Goal: Information Seeking & Learning: Learn about a topic

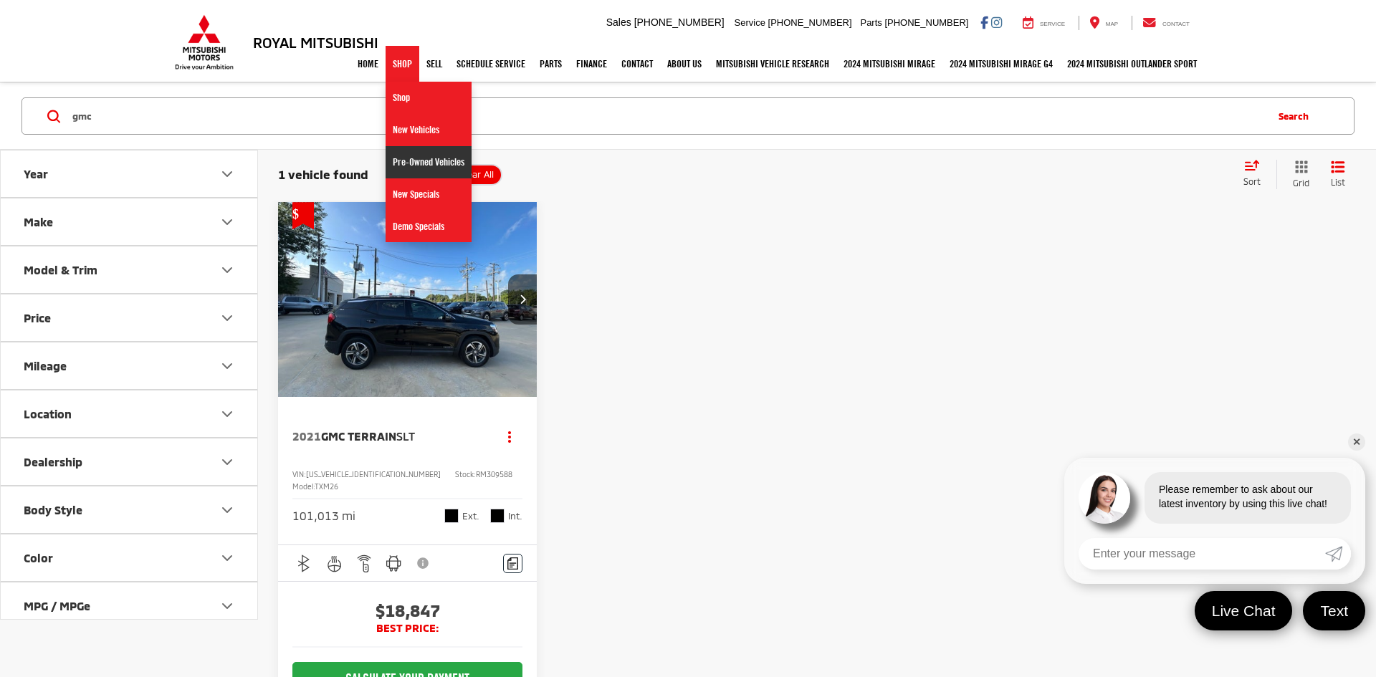
click at [404, 154] on link "Pre-Owned Vehicles" at bounding box center [429, 162] width 86 height 32
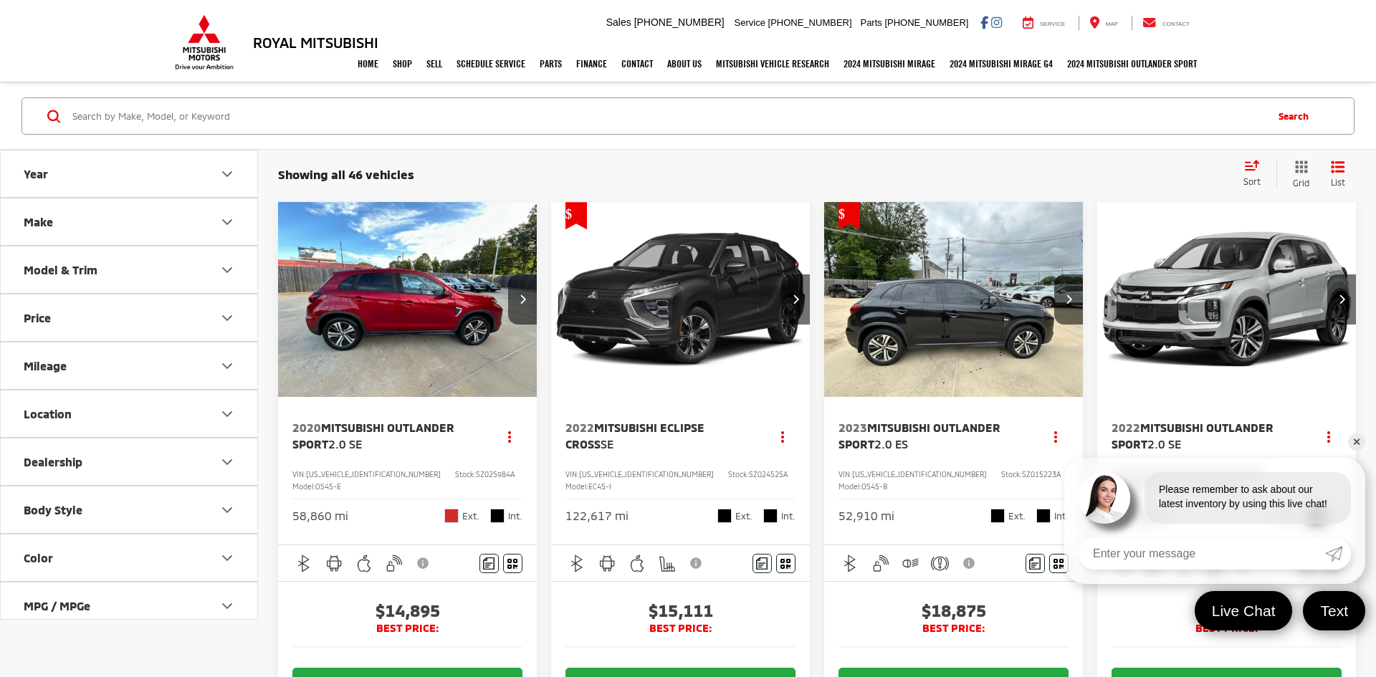
click at [1356, 438] on link "✕" at bounding box center [1356, 442] width 17 height 17
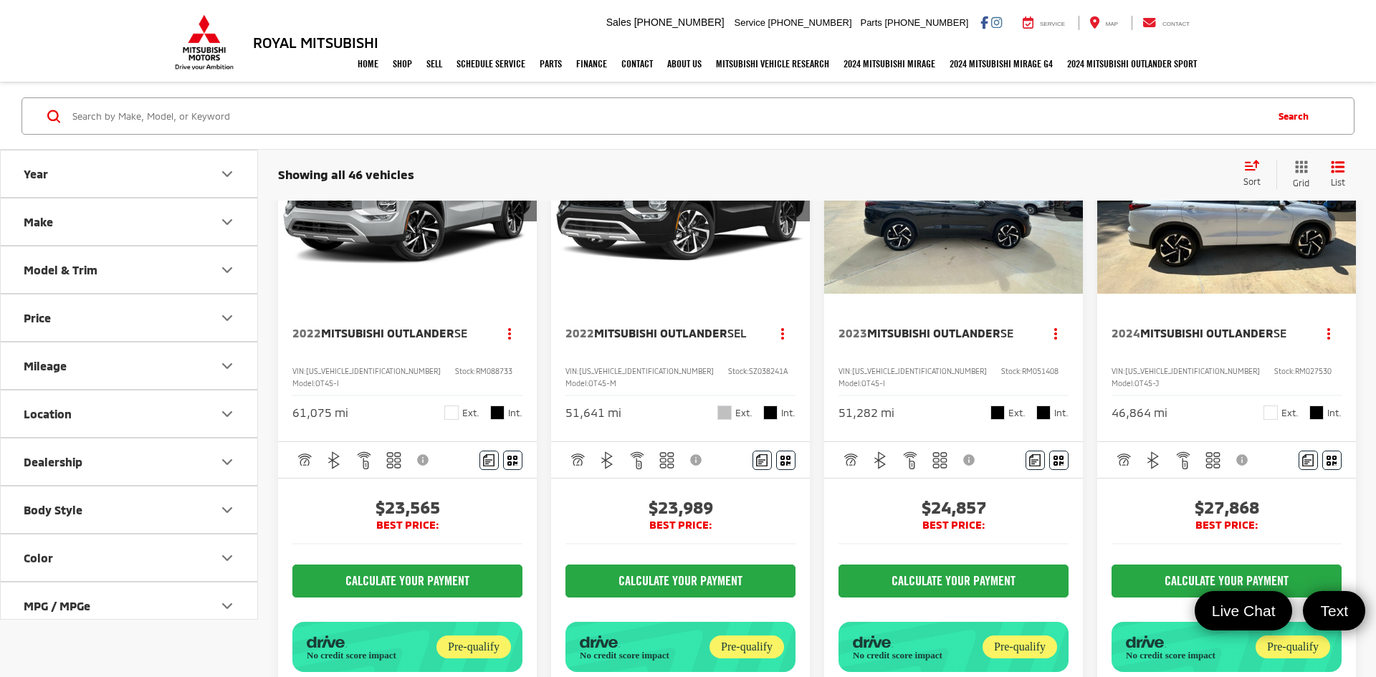
scroll to position [765, 0]
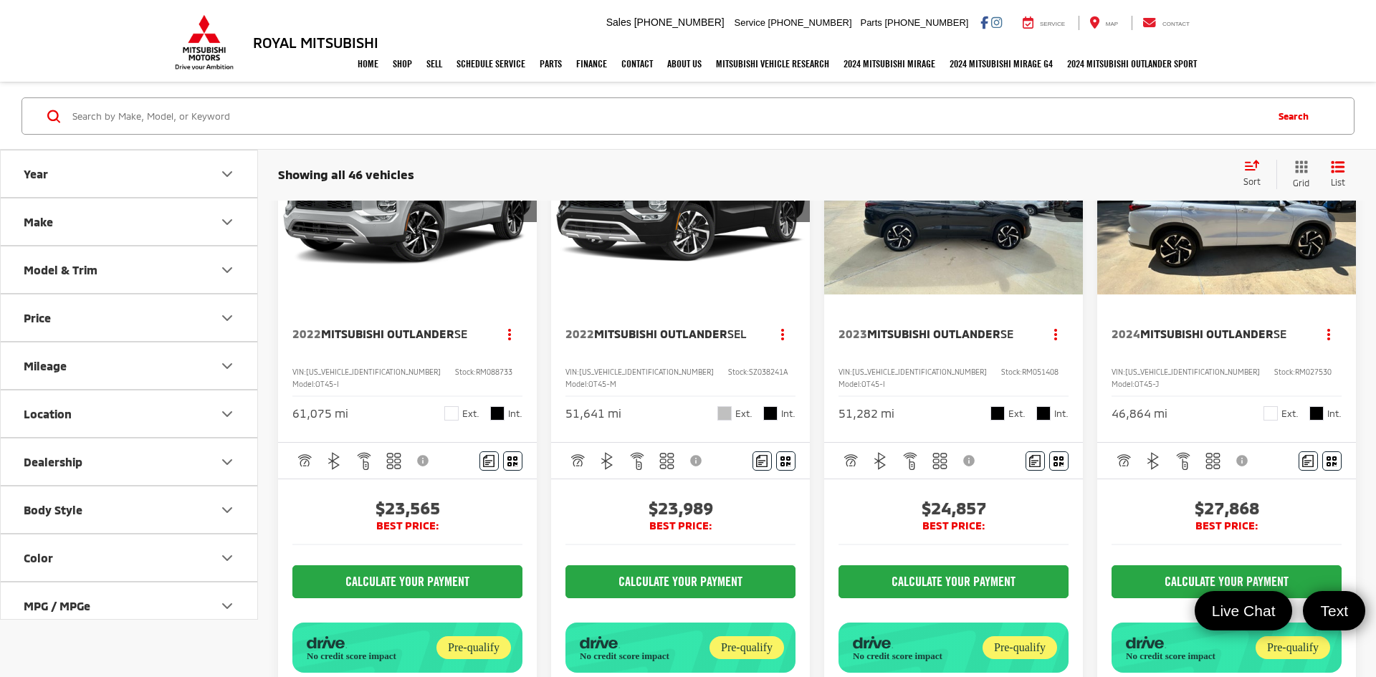
click at [454, 233] on img "2022 Mitsubishi Outlander SE 0" at bounding box center [407, 198] width 261 height 196
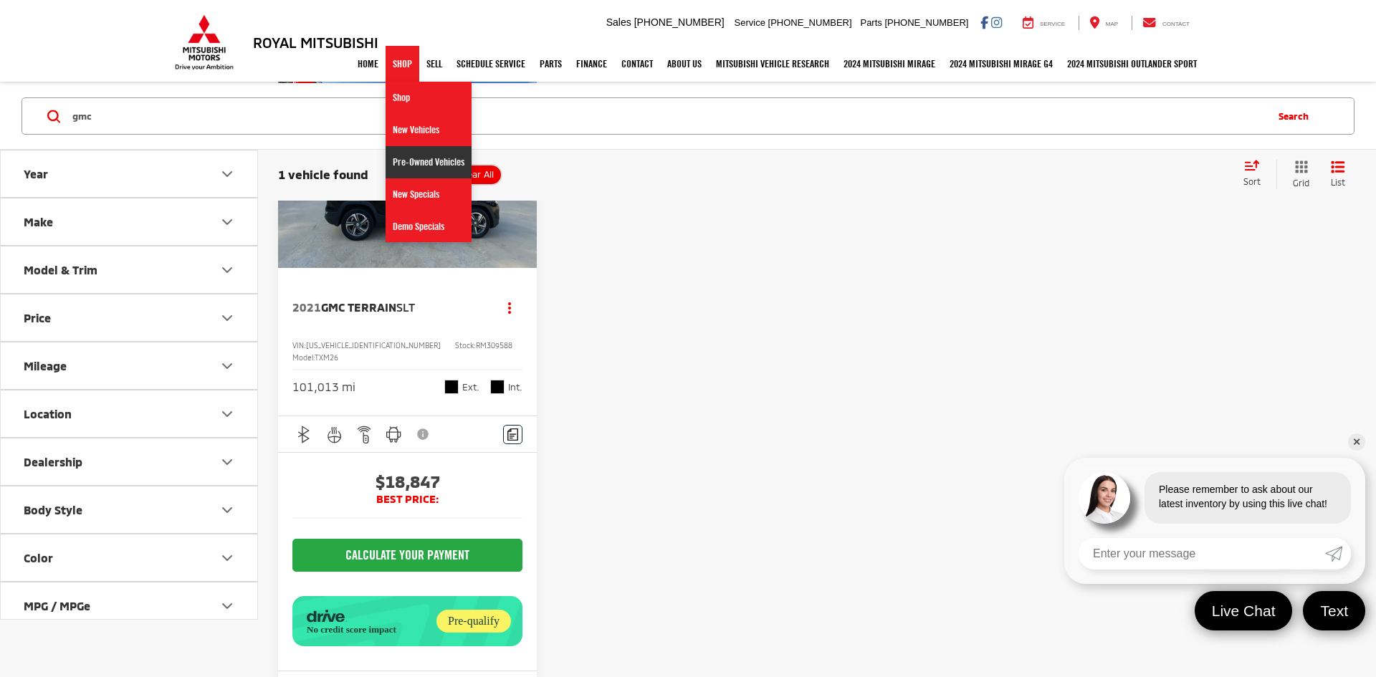
click at [393, 158] on link "Pre-Owned Vehicles" at bounding box center [429, 162] width 86 height 32
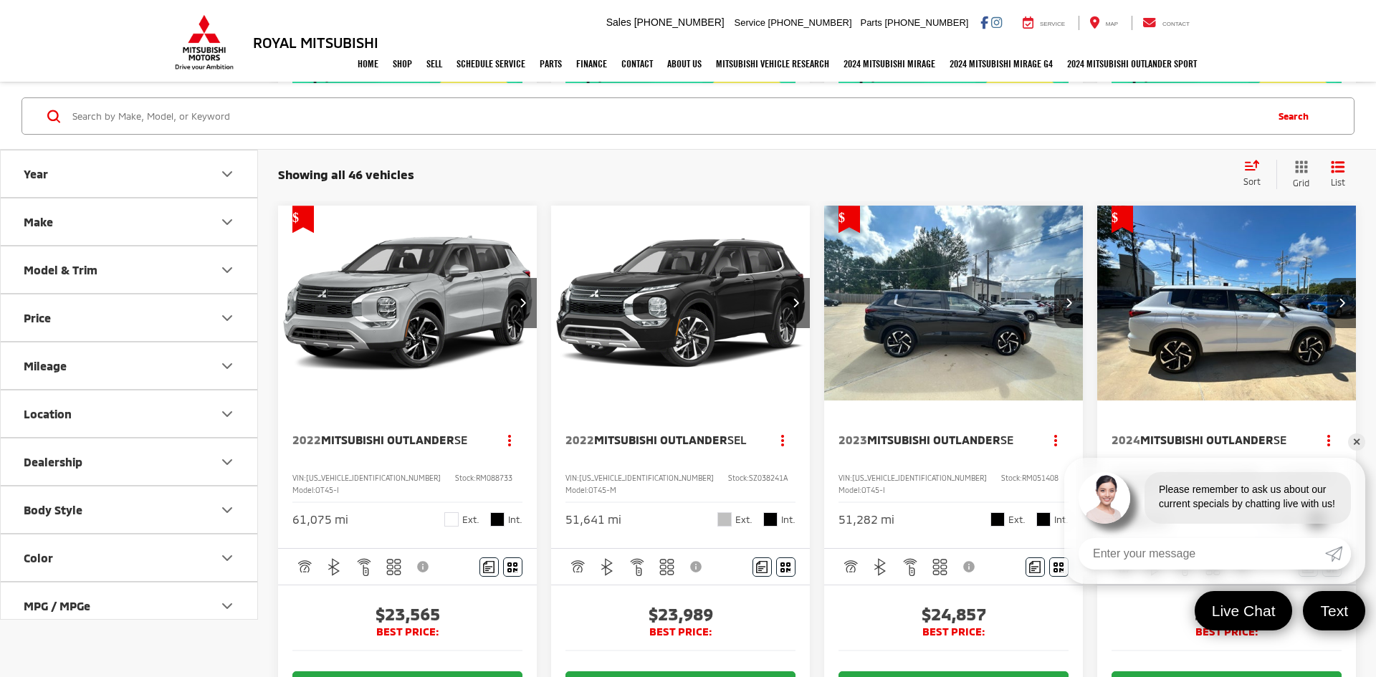
scroll to position [670, 0]
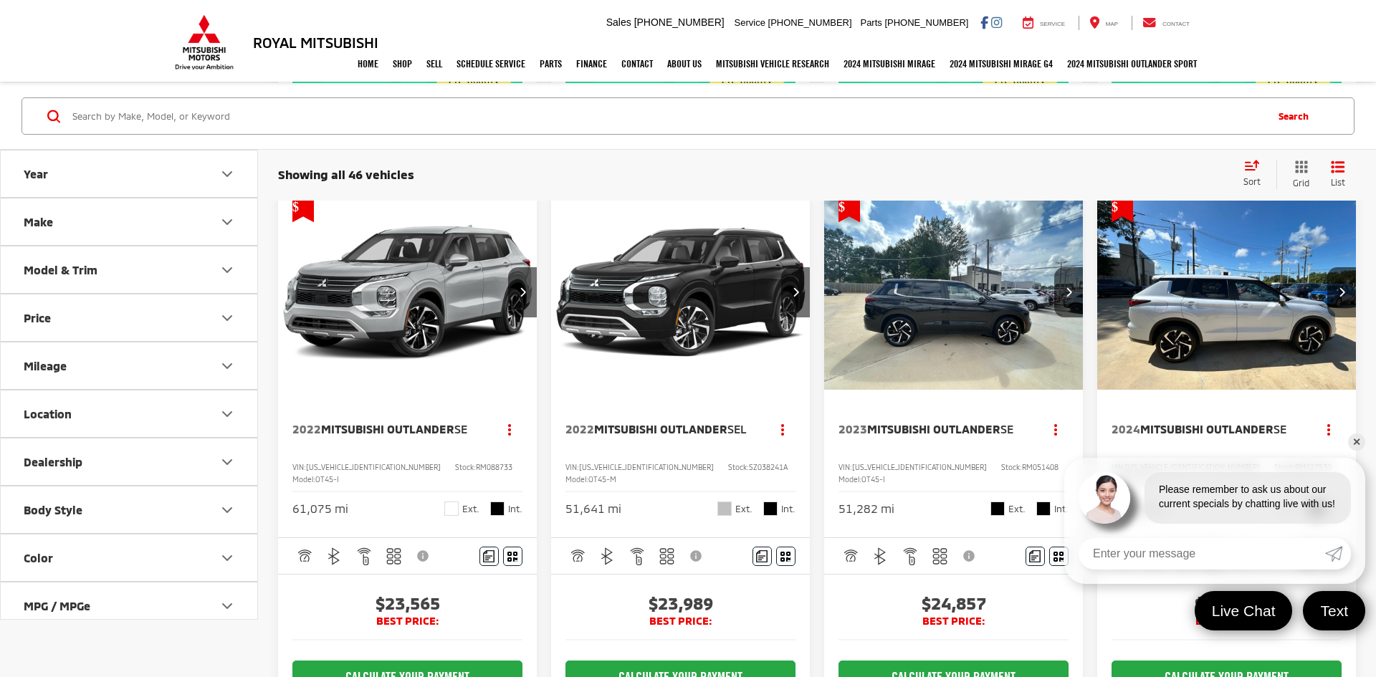
click at [1354, 434] on link "✕" at bounding box center [1356, 442] width 17 height 17
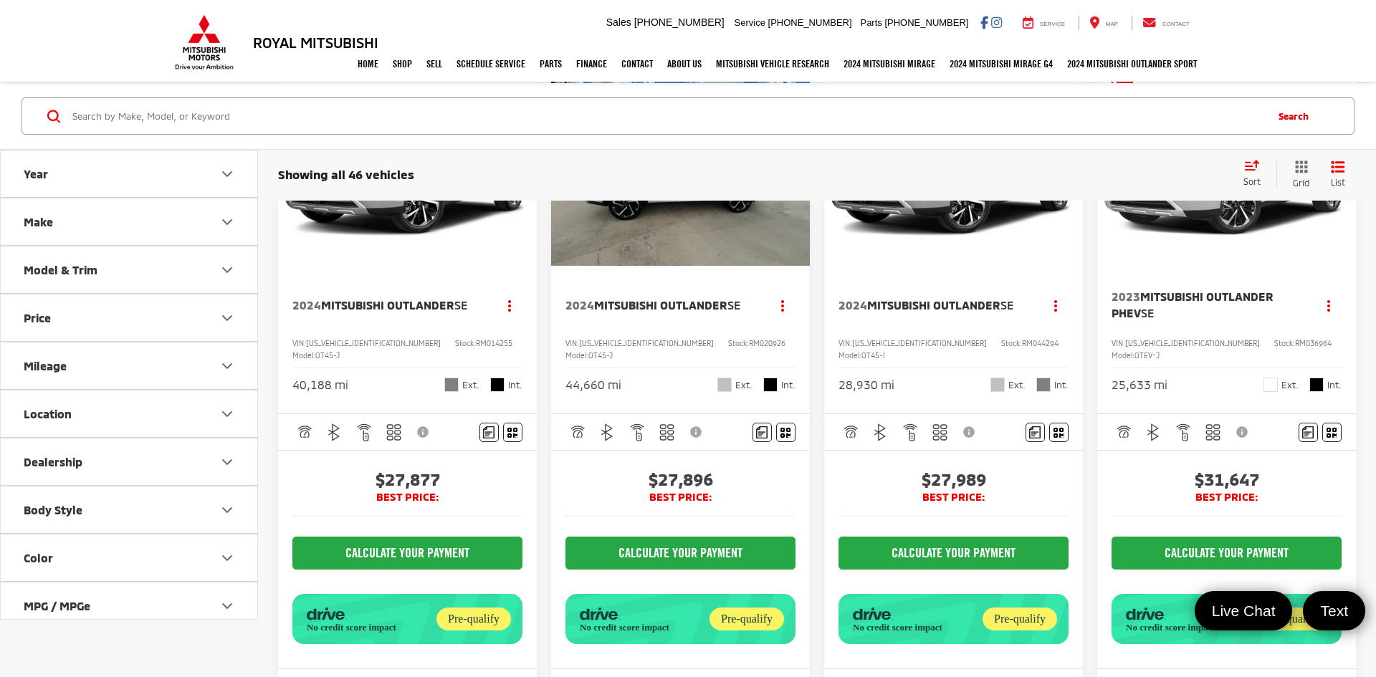
scroll to position [1457, 0]
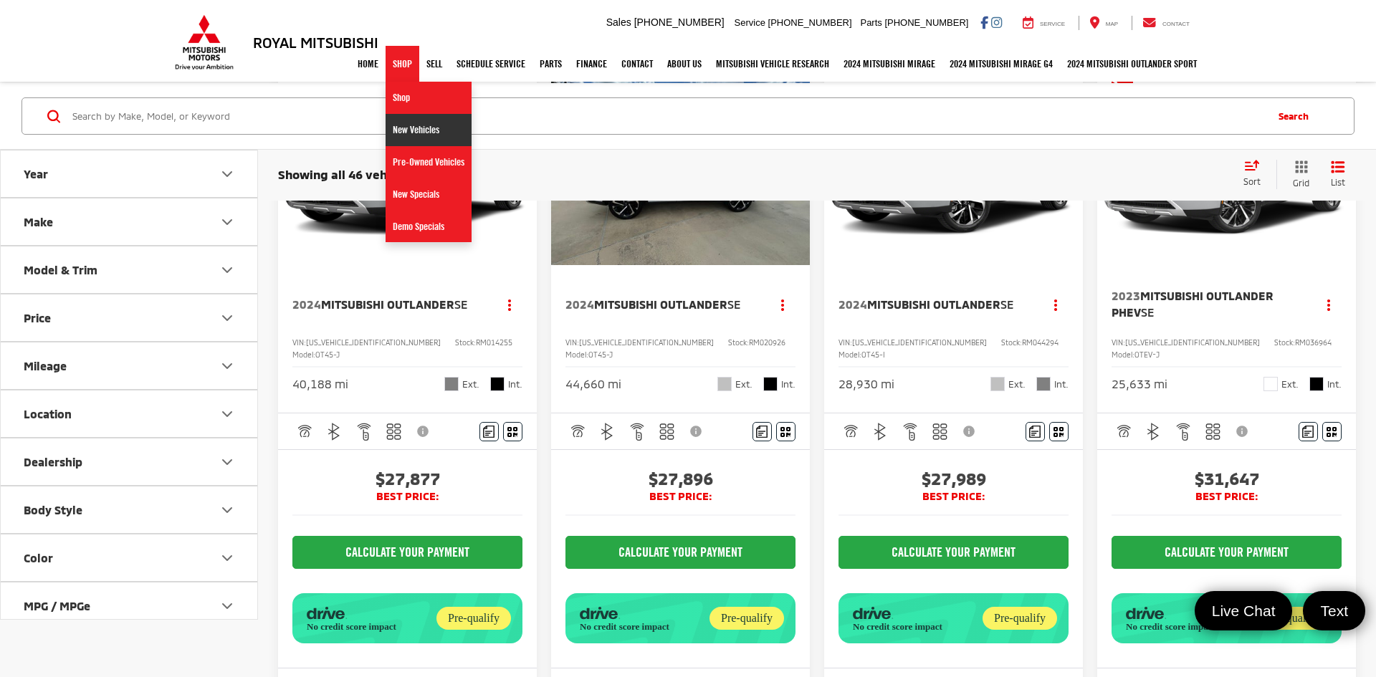
click at [408, 140] on link "New Vehicles" at bounding box center [429, 130] width 86 height 32
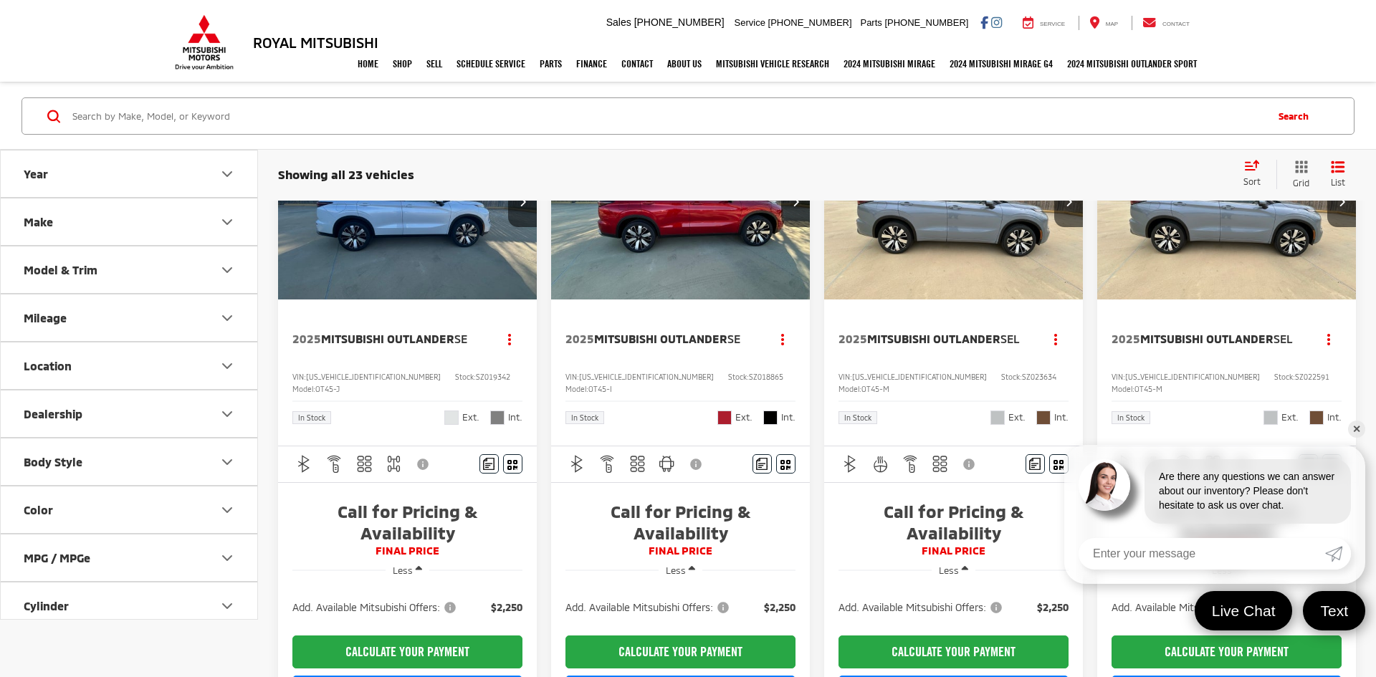
scroll to position [86, 0]
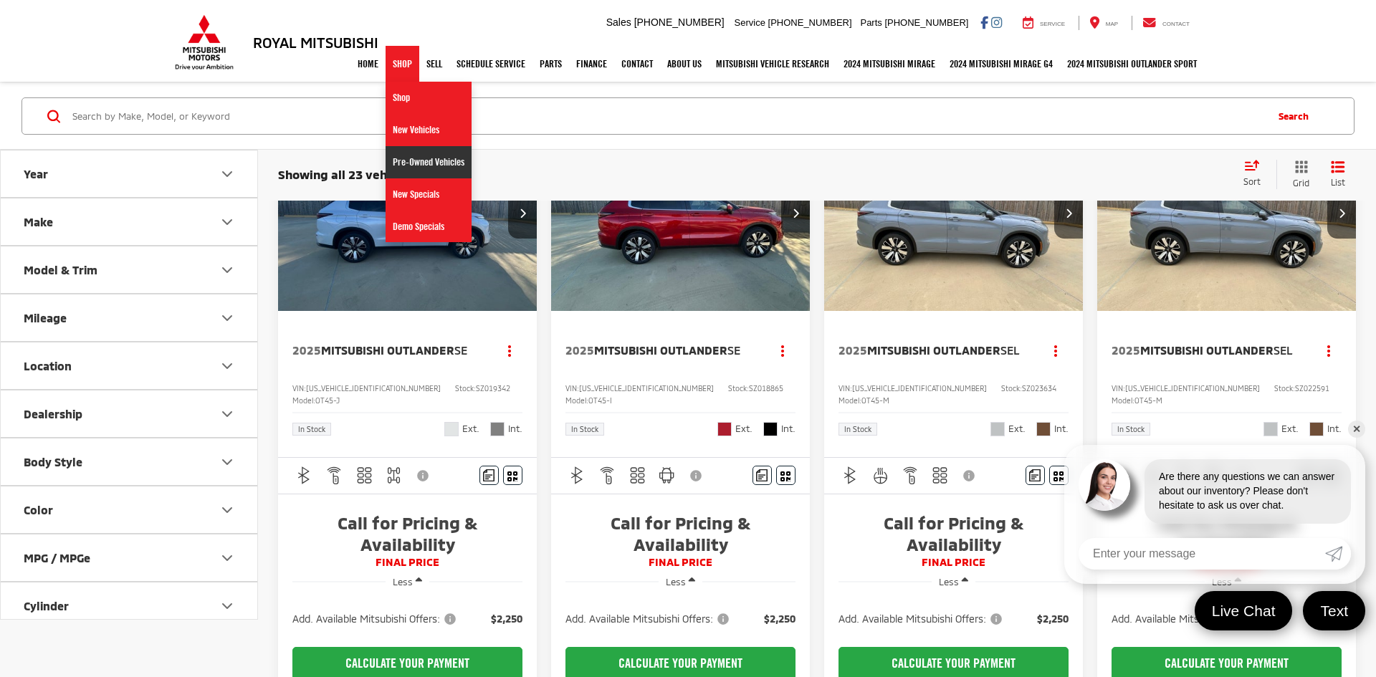
click at [417, 160] on link "Pre-Owned Vehicles" at bounding box center [429, 162] width 86 height 32
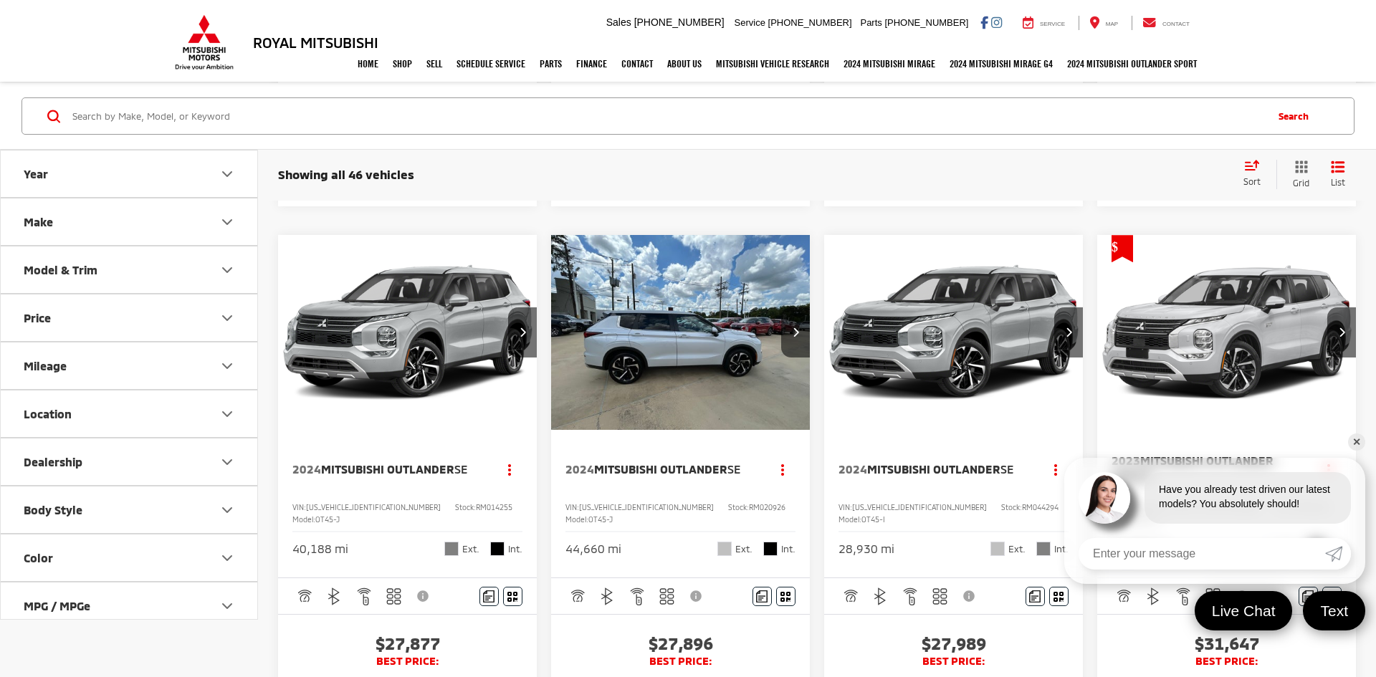
scroll to position [1346, 0]
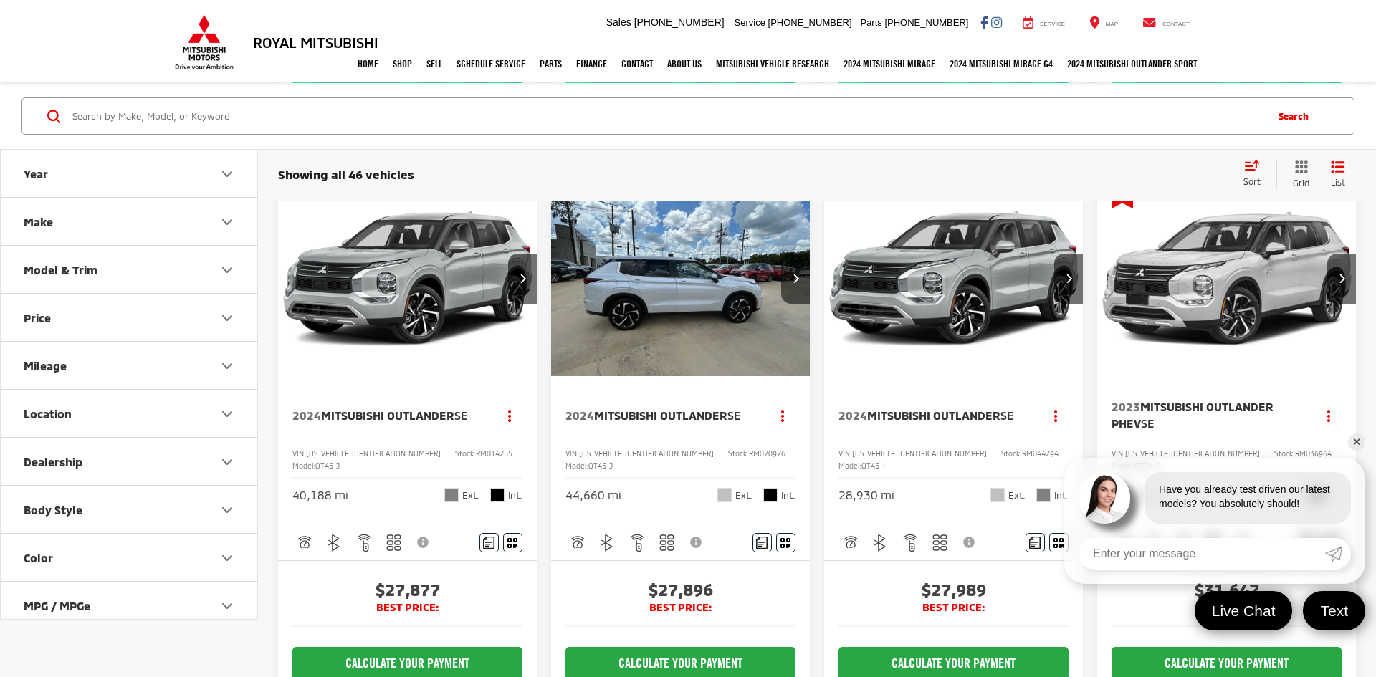
click at [961, 377] on img "2024 Mitsubishi Outlander SE 0" at bounding box center [953, 279] width 261 height 196
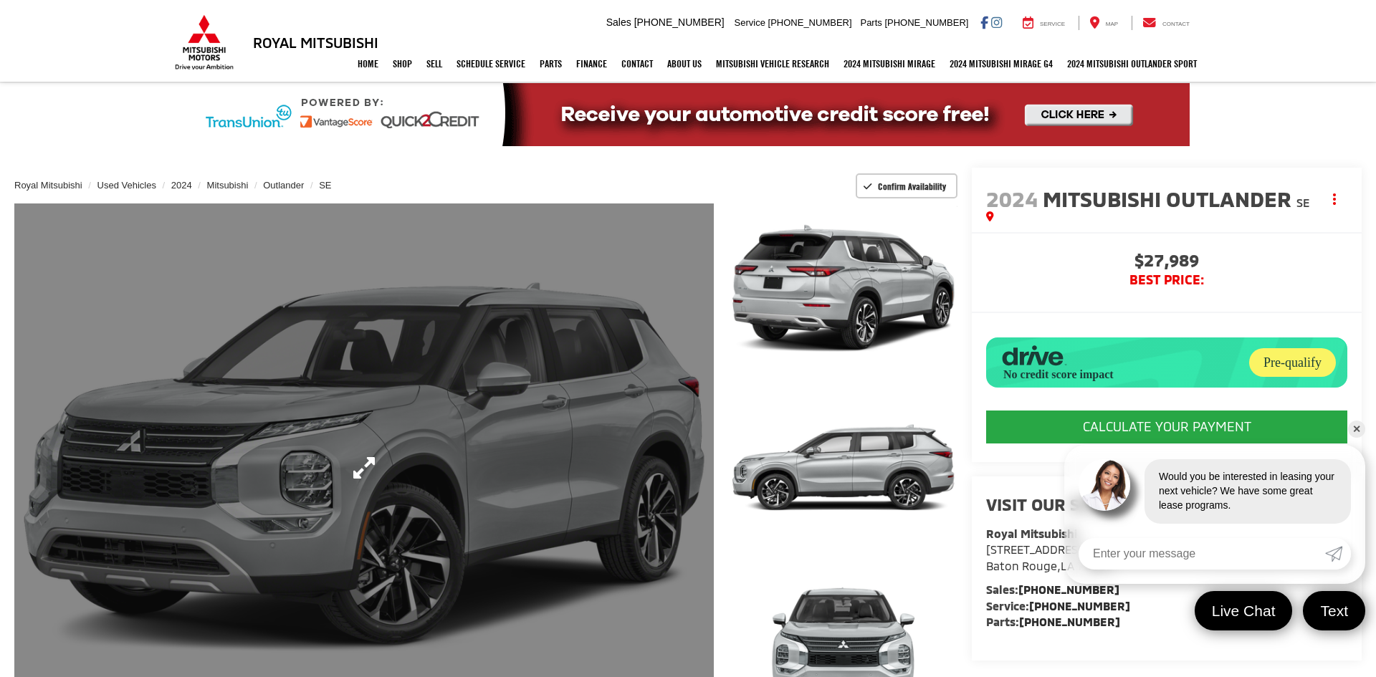
click at [565, 332] on link "Expand Photo 0" at bounding box center [363, 467] width 699 height 529
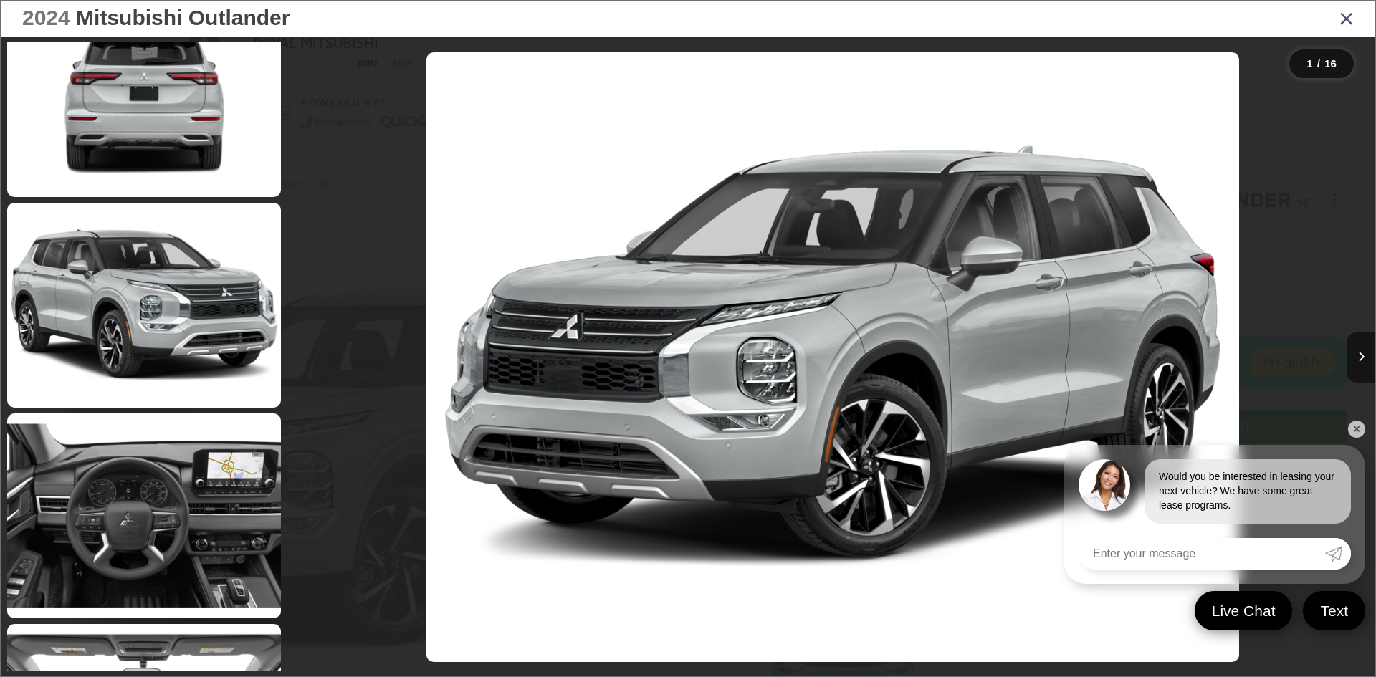
scroll to position [930, 0]
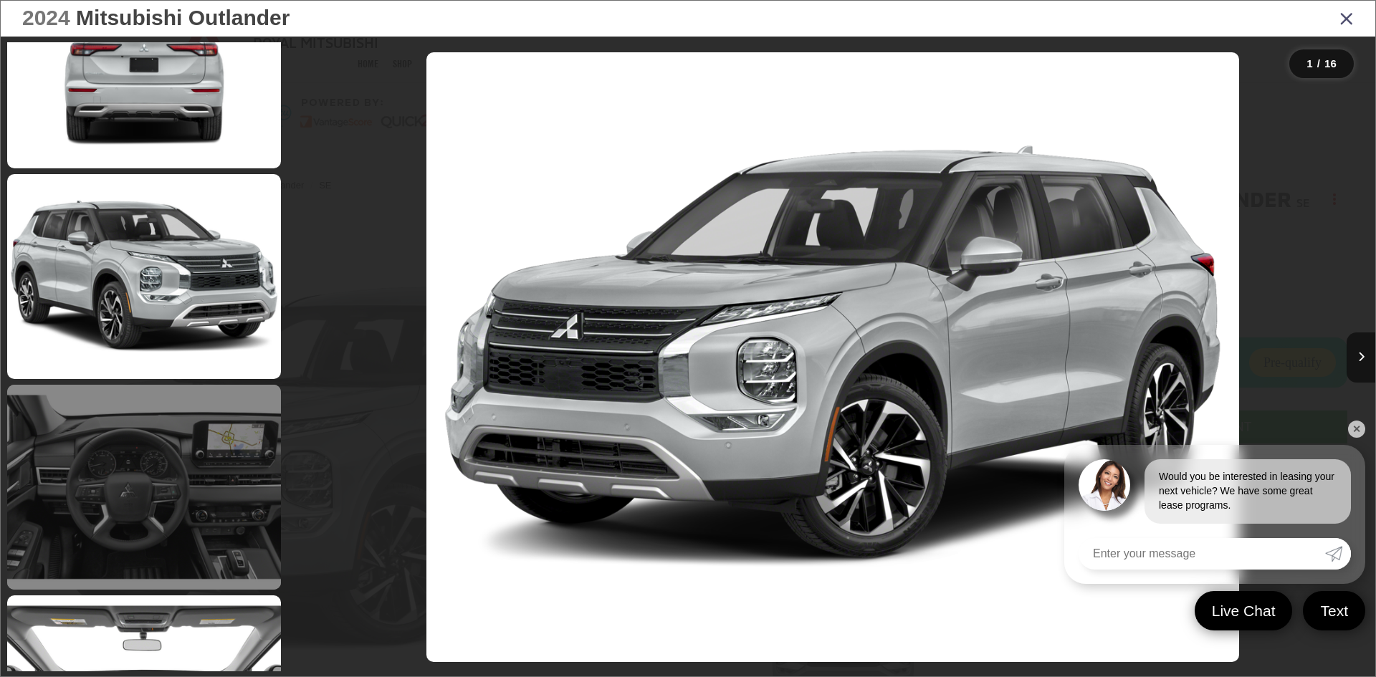
click at [203, 487] on link at bounding box center [144, 487] width 274 height 205
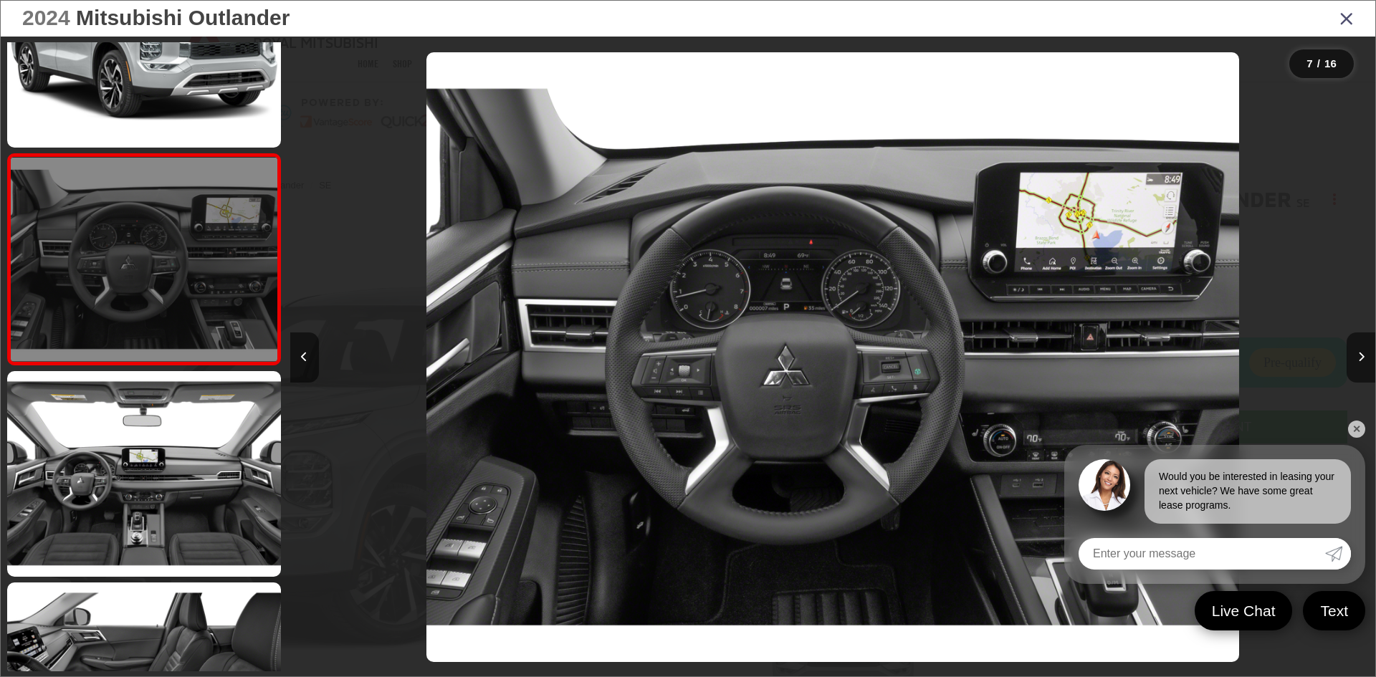
scroll to position [1156, 0]
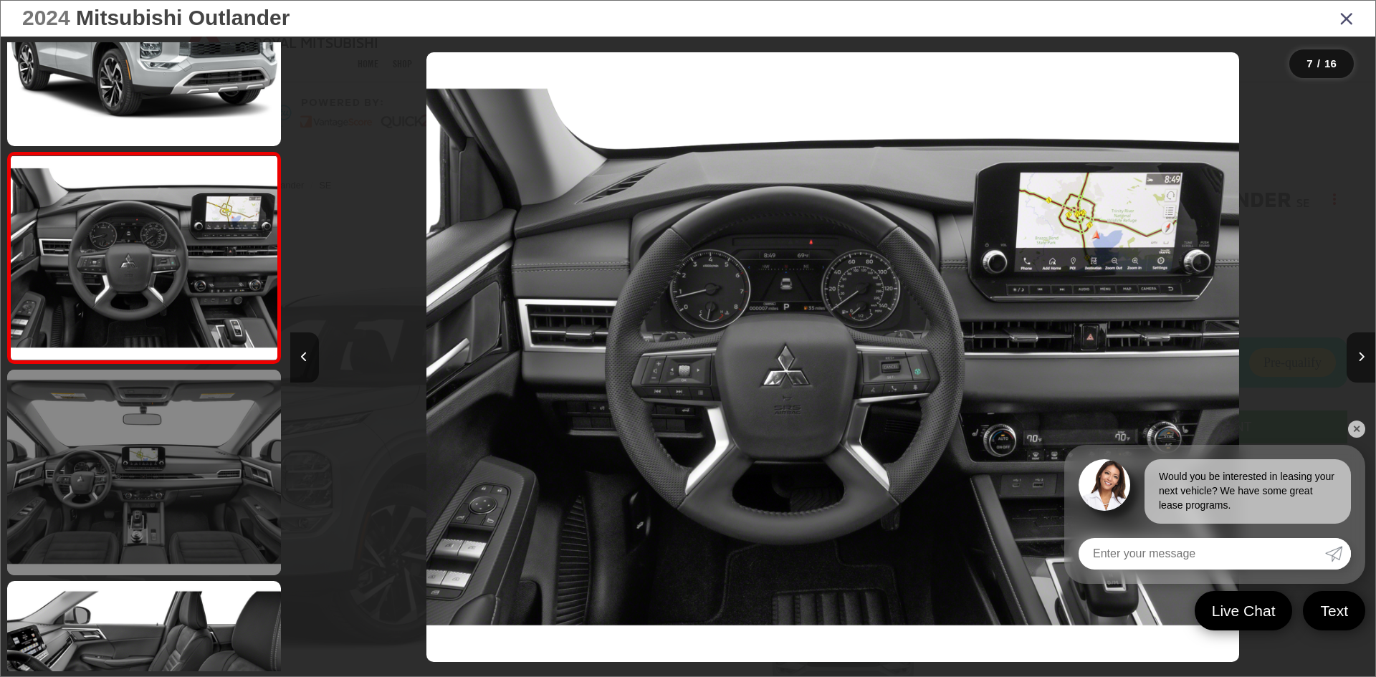
click at [140, 558] on link at bounding box center [144, 472] width 274 height 205
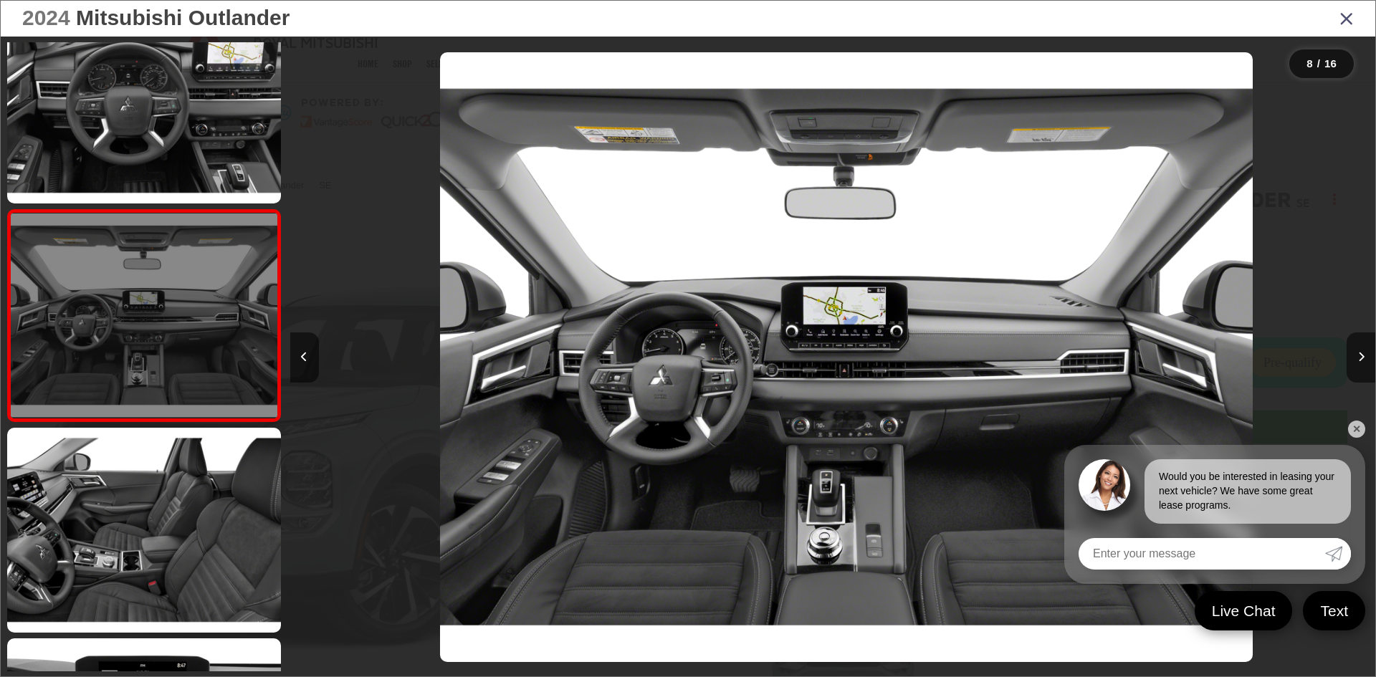
scroll to position [0, 7596]
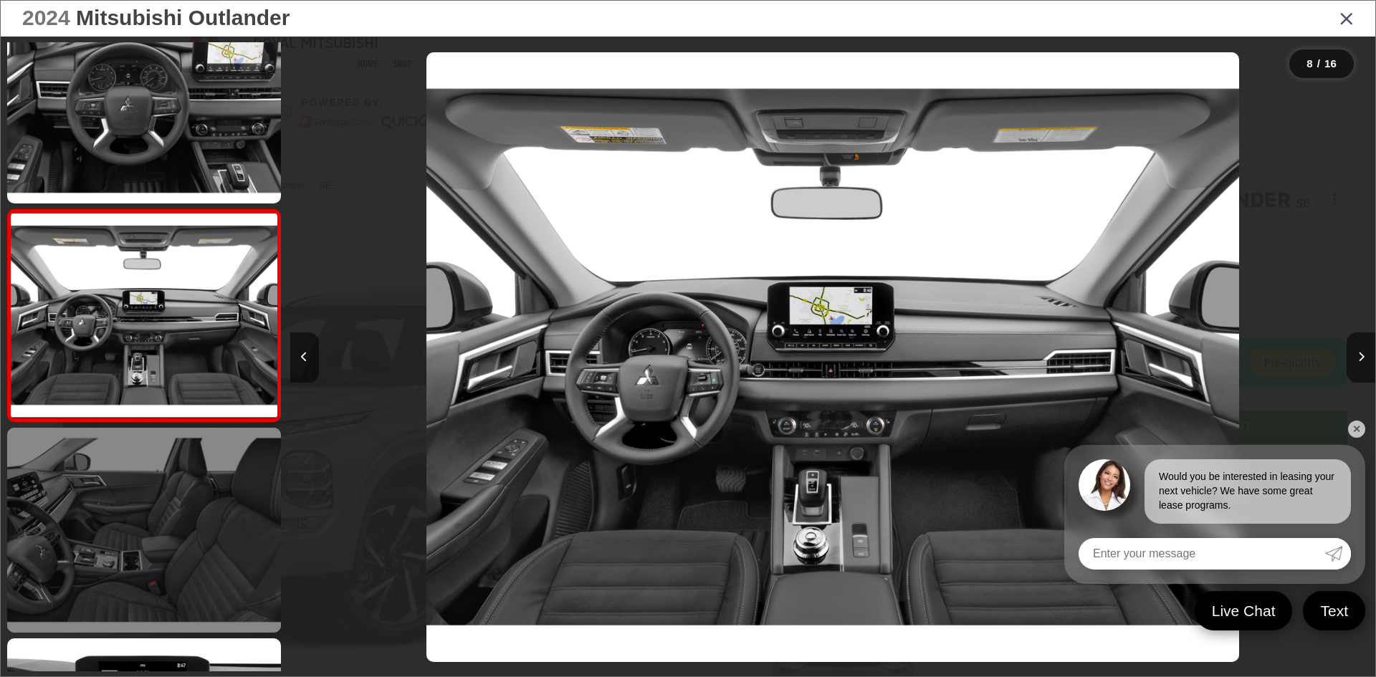
click at [143, 541] on link at bounding box center [144, 530] width 274 height 205
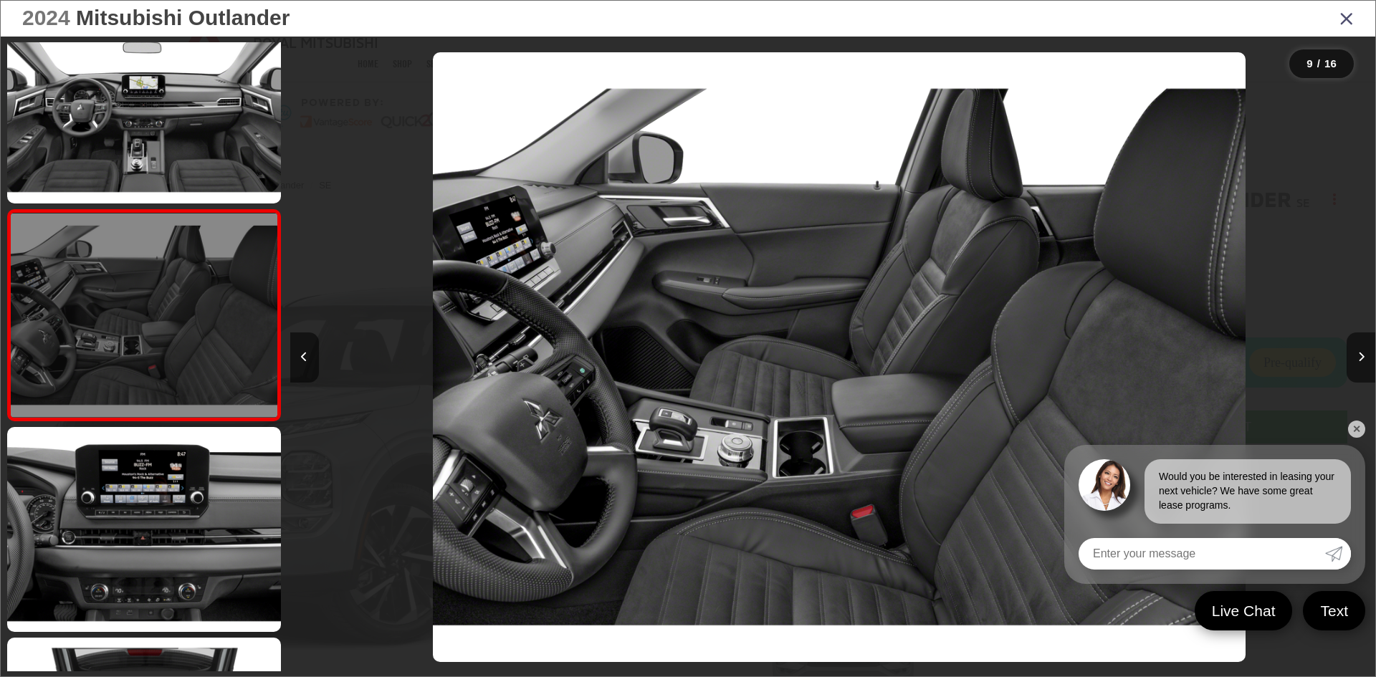
scroll to position [0, 8681]
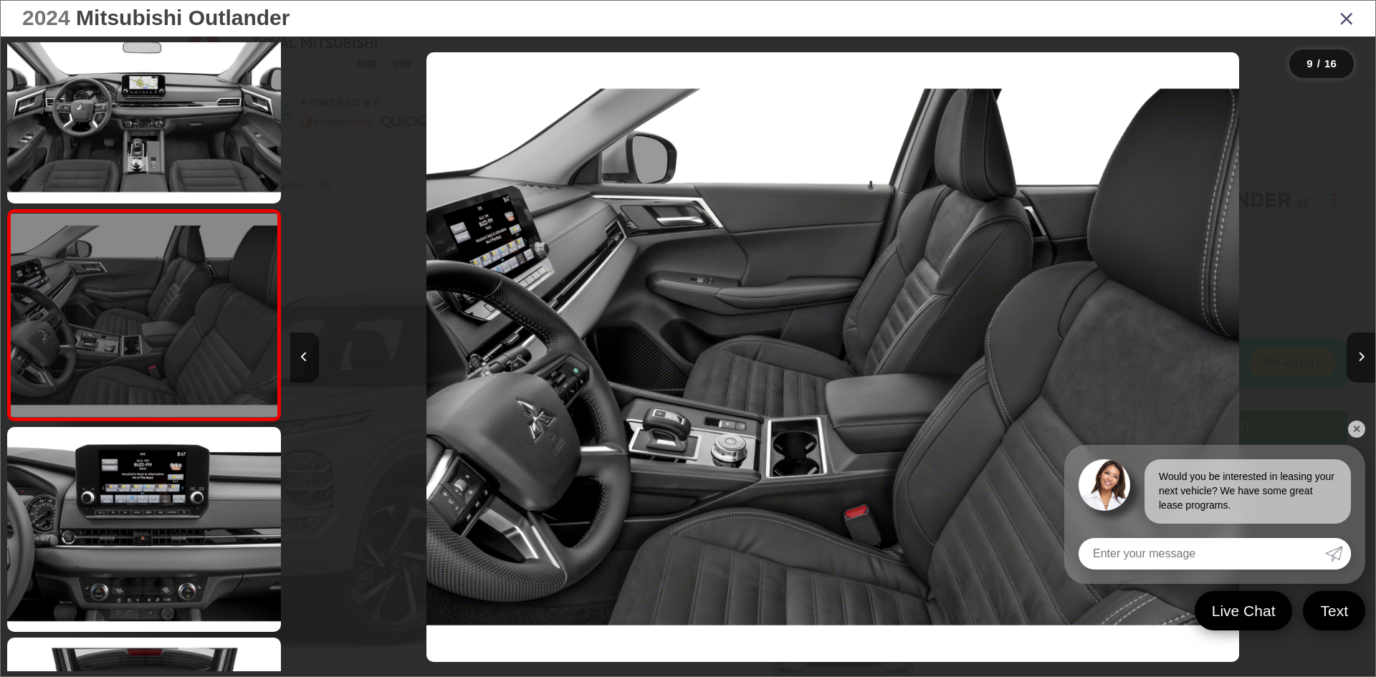
click at [143, 541] on link at bounding box center [144, 529] width 274 height 205
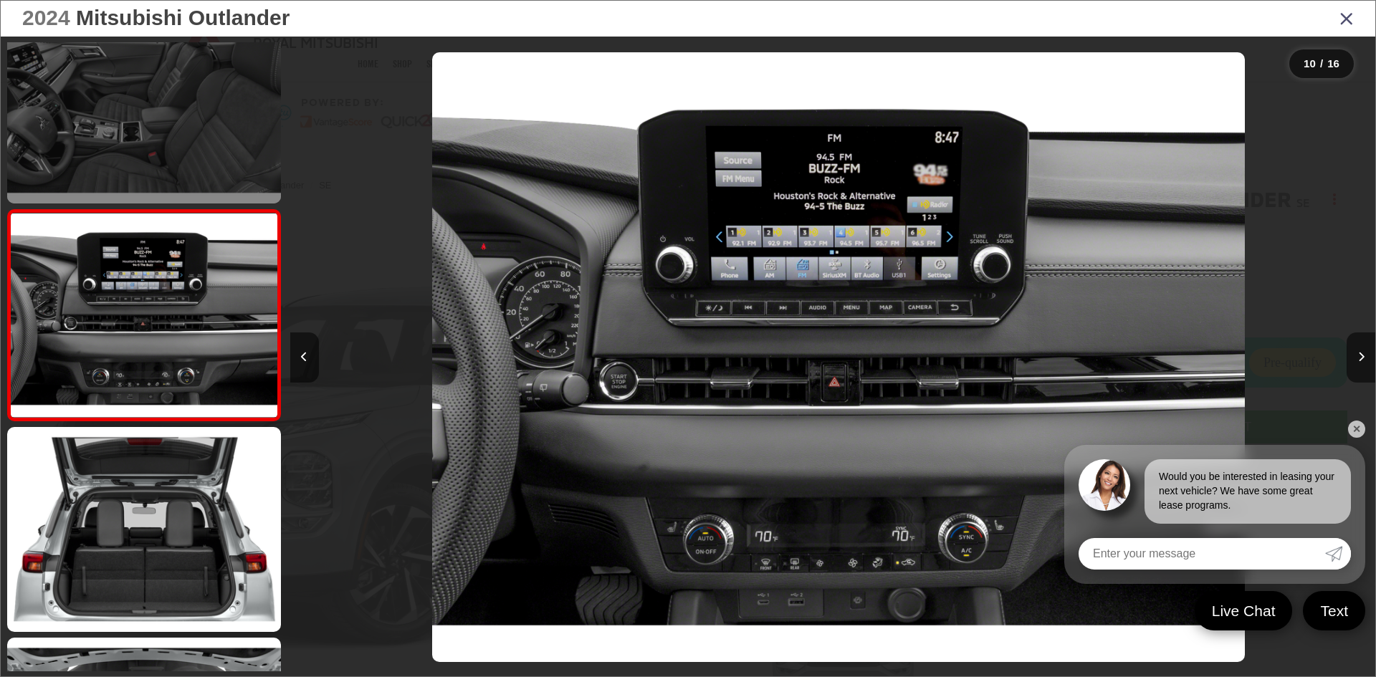
scroll to position [0, 9767]
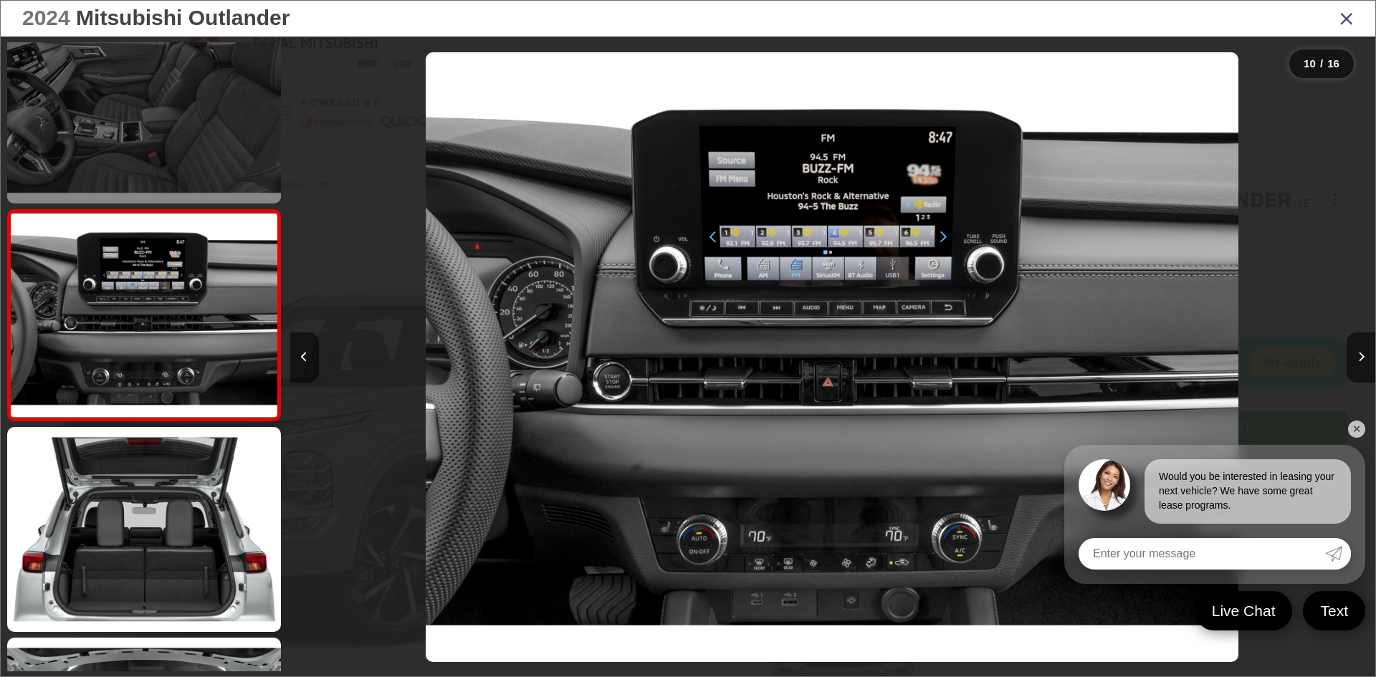
click at [143, 541] on link at bounding box center [144, 529] width 274 height 205
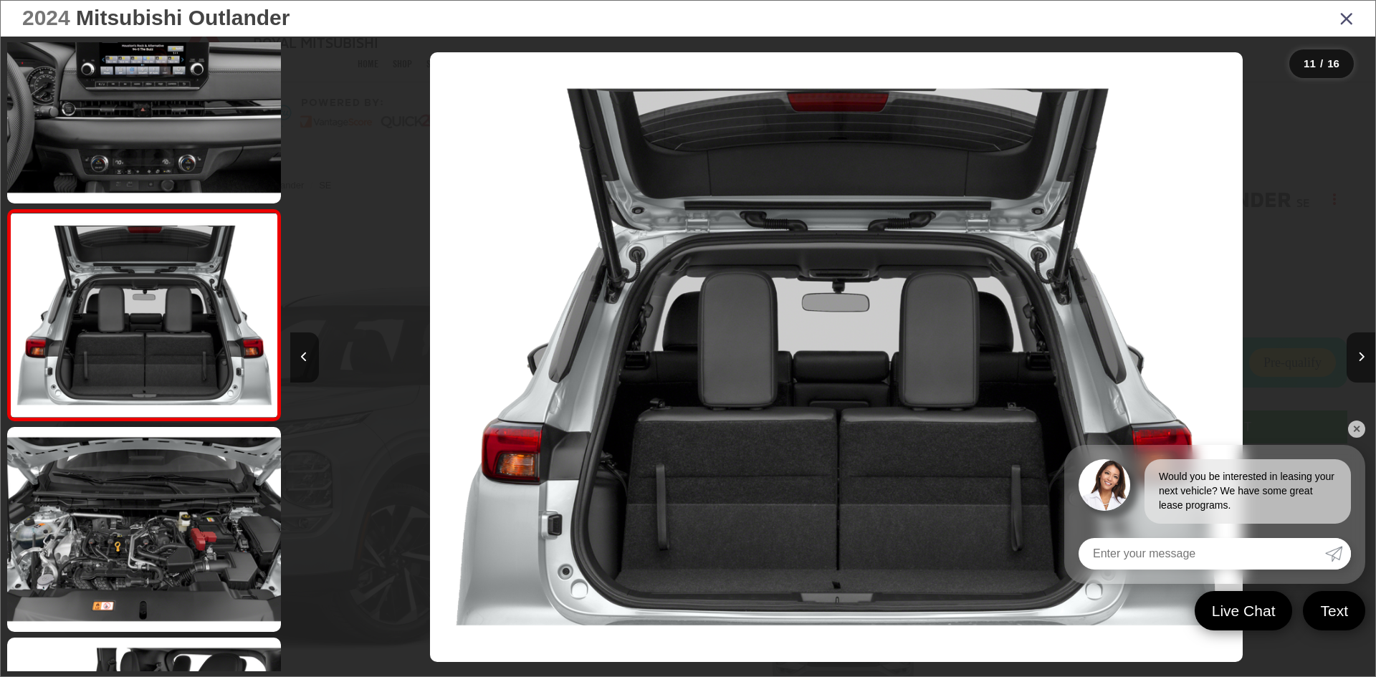
scroll to position [0, 10851]
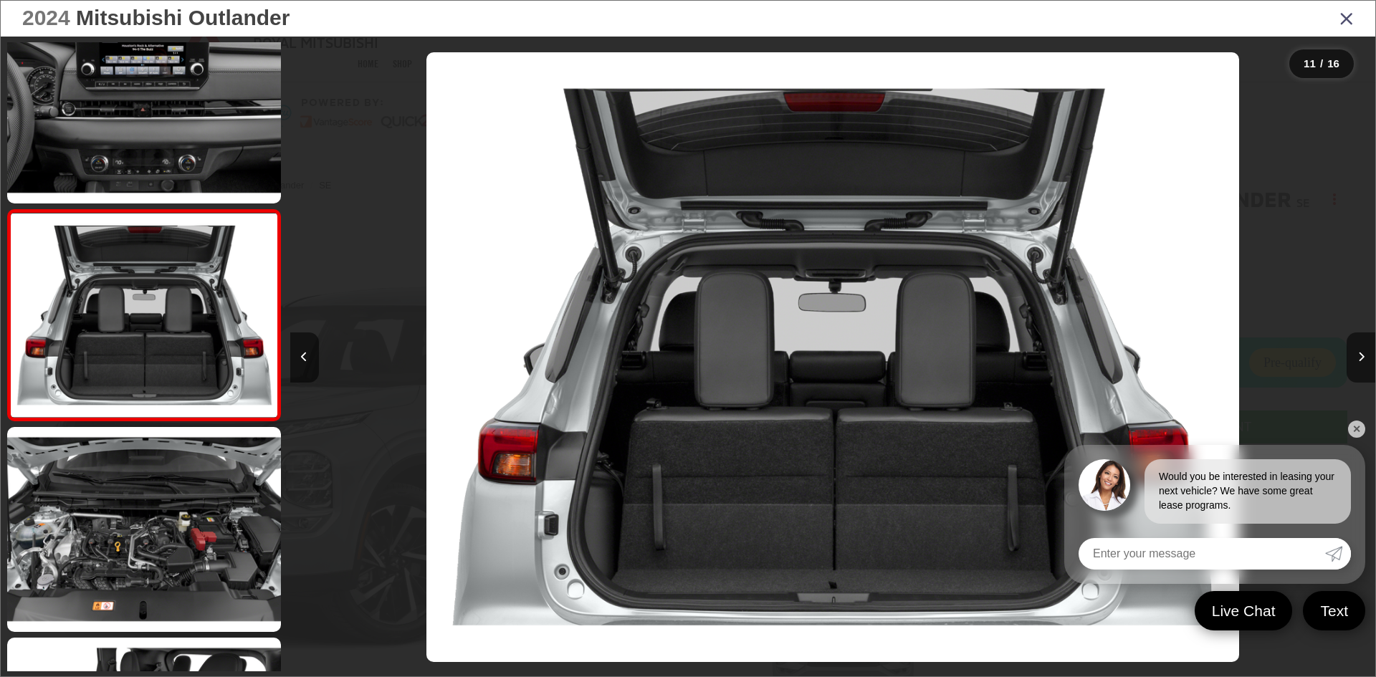
click at [143, 541] on link at bounding box center [144, 529] width 274 height 205
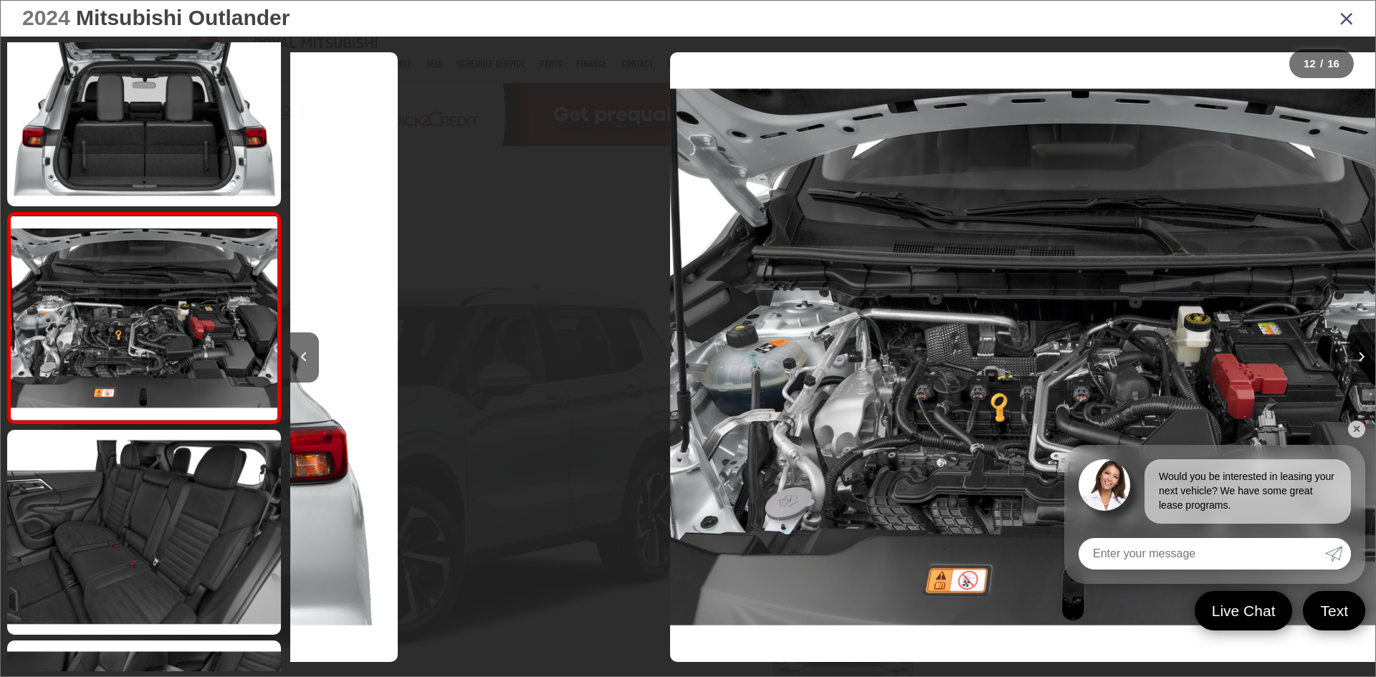
scroll to position [0, 0]
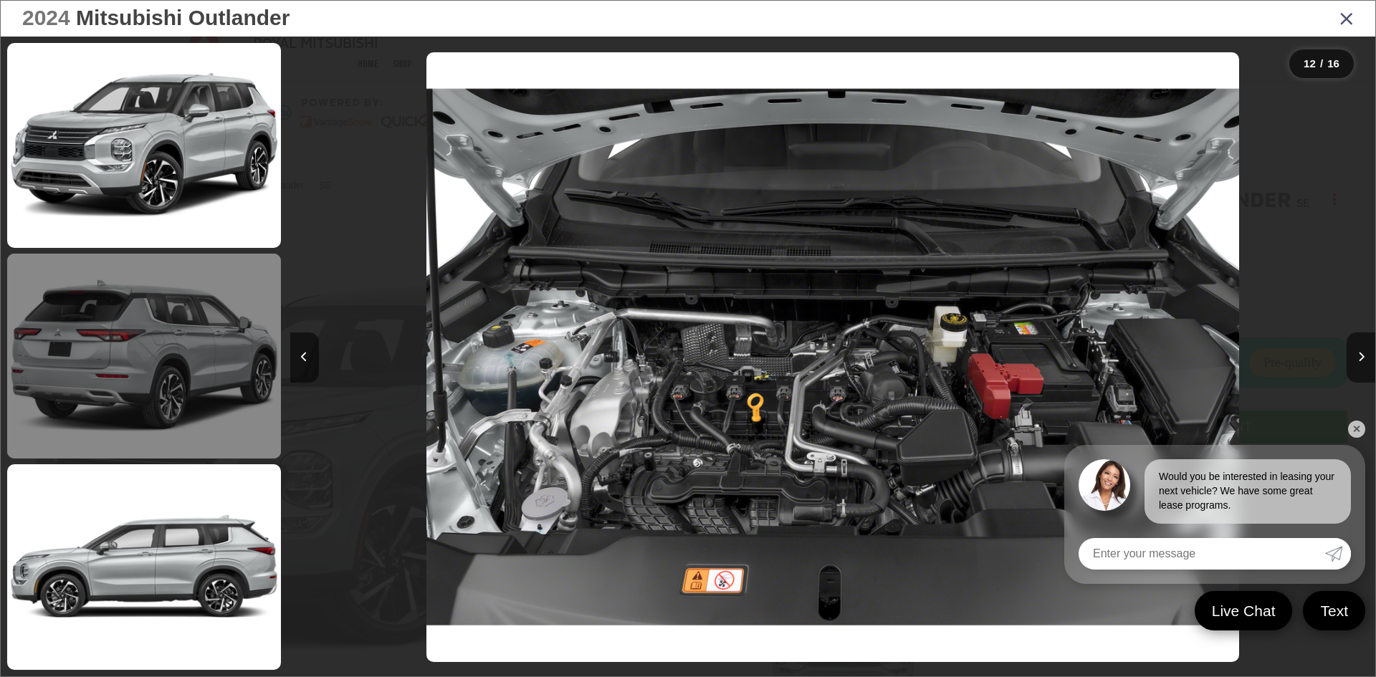
click at [70, 327] on link at bounding box center [144, 356] width 274 height 205
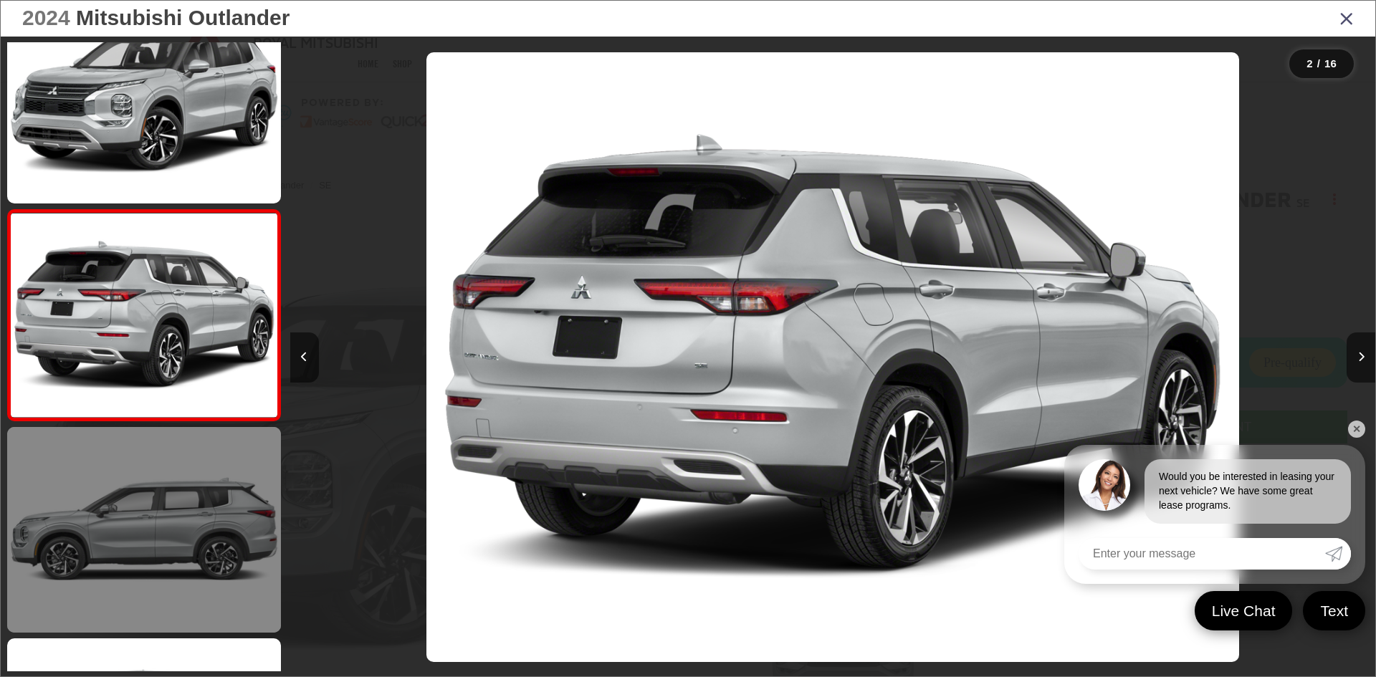
click at [147, 492] on link at bounding box center [144, 529] width 274 height 205
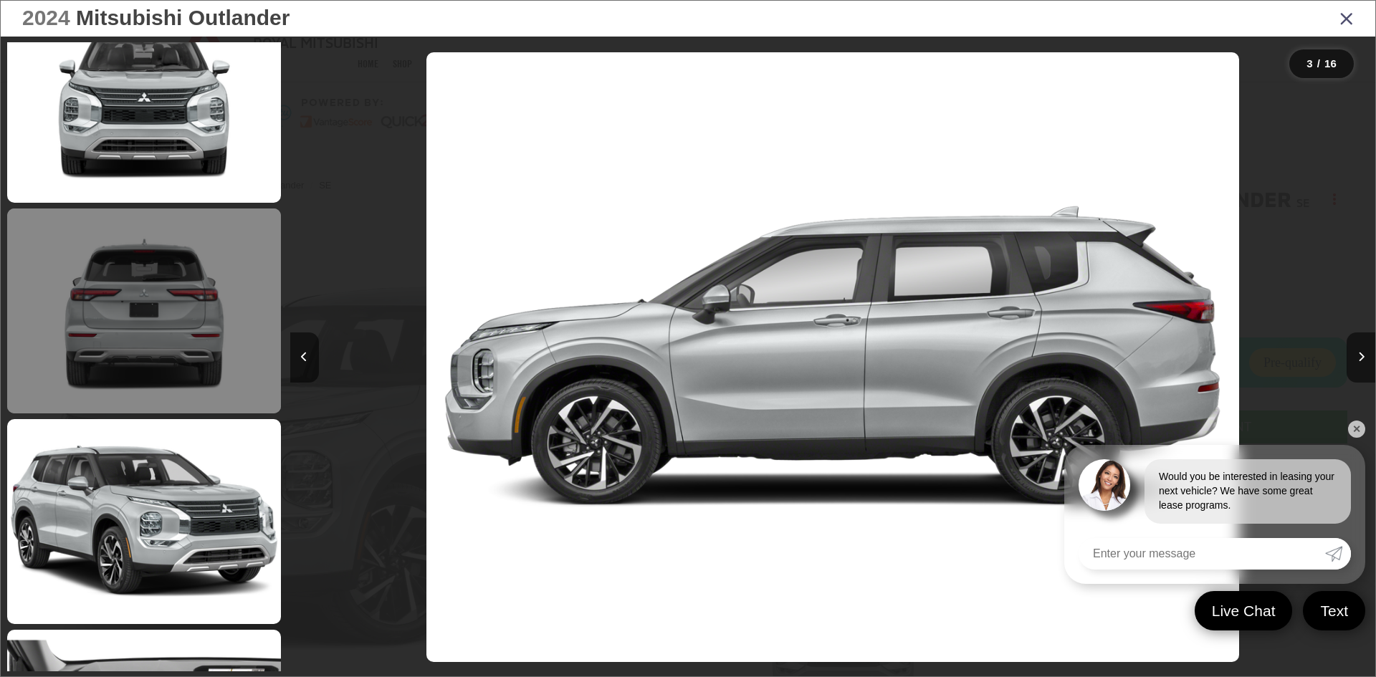
click at [63, 411] on link at bounding box center [144, 311] width 274 height 205
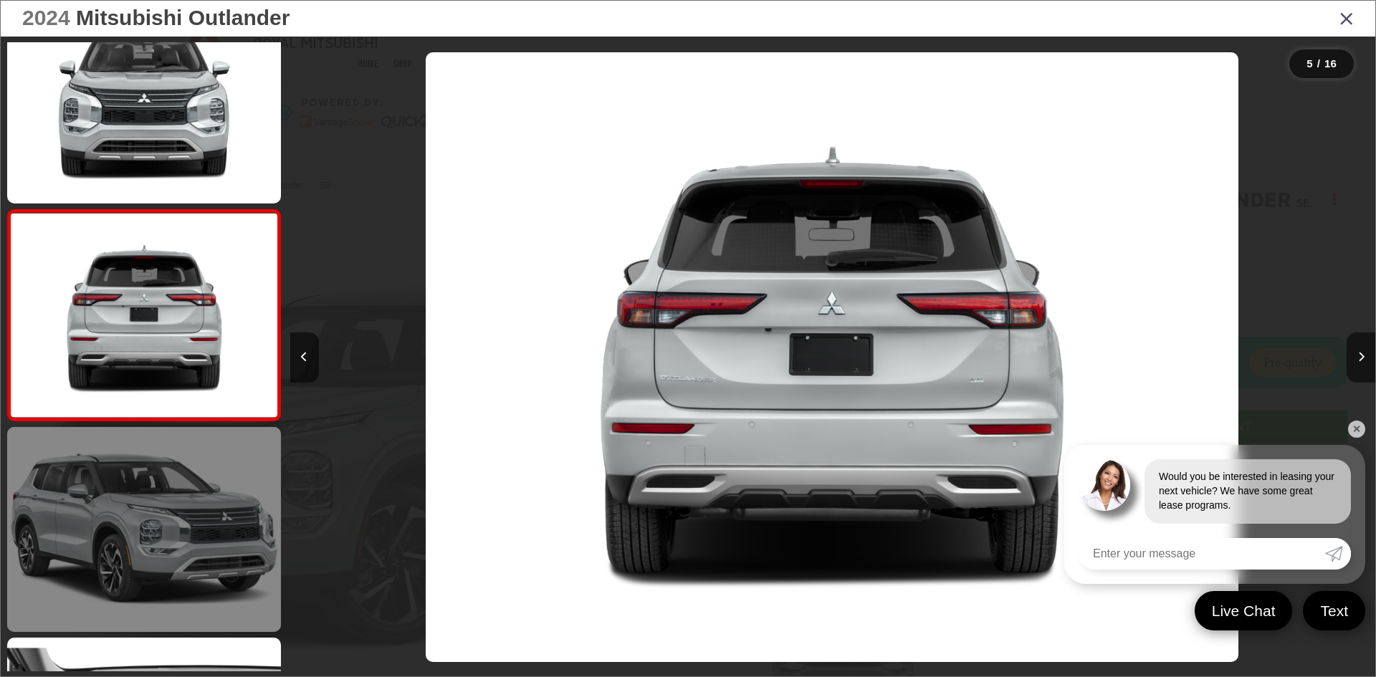
click at [96, 519] on link at bounding box center [144, 529] width 274 height 205
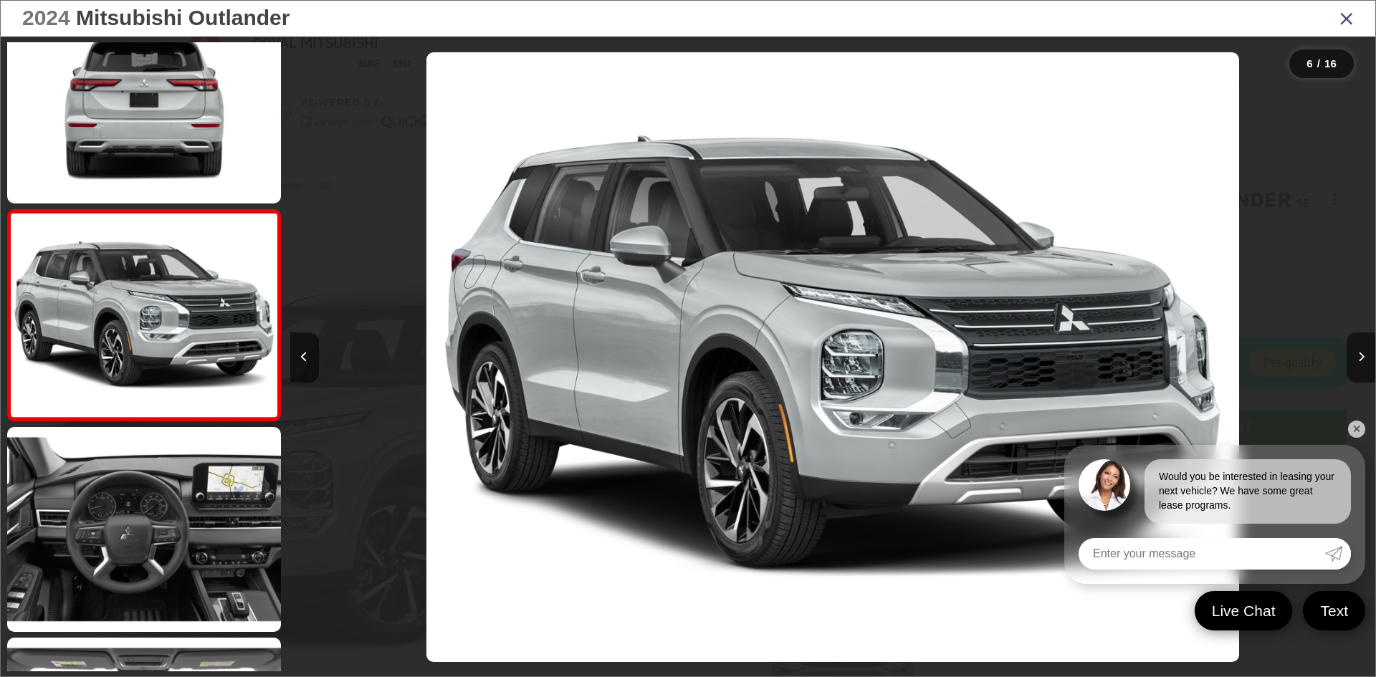
click at [1364, 432] on link "✕" at bounding box center [1356, 429] width 17 height 17
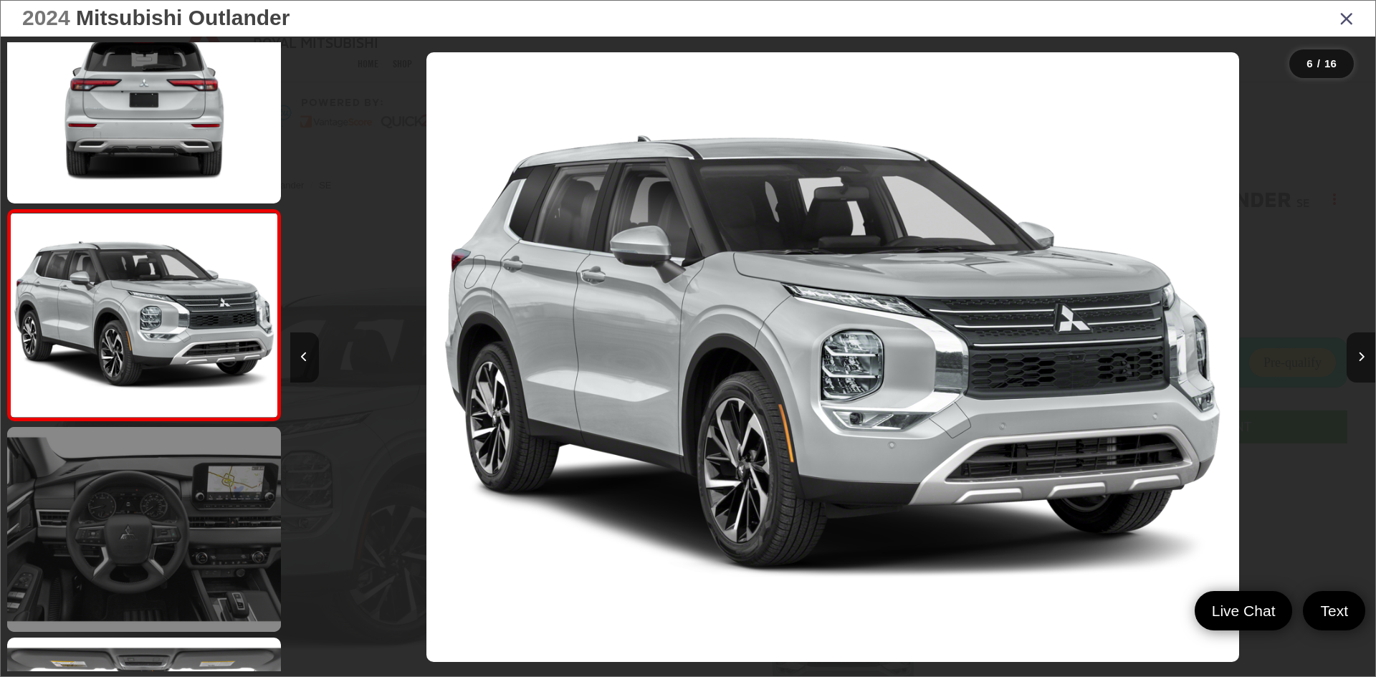
click at [208, 486] on link at bounding box center [144, 529] width 274 height 205
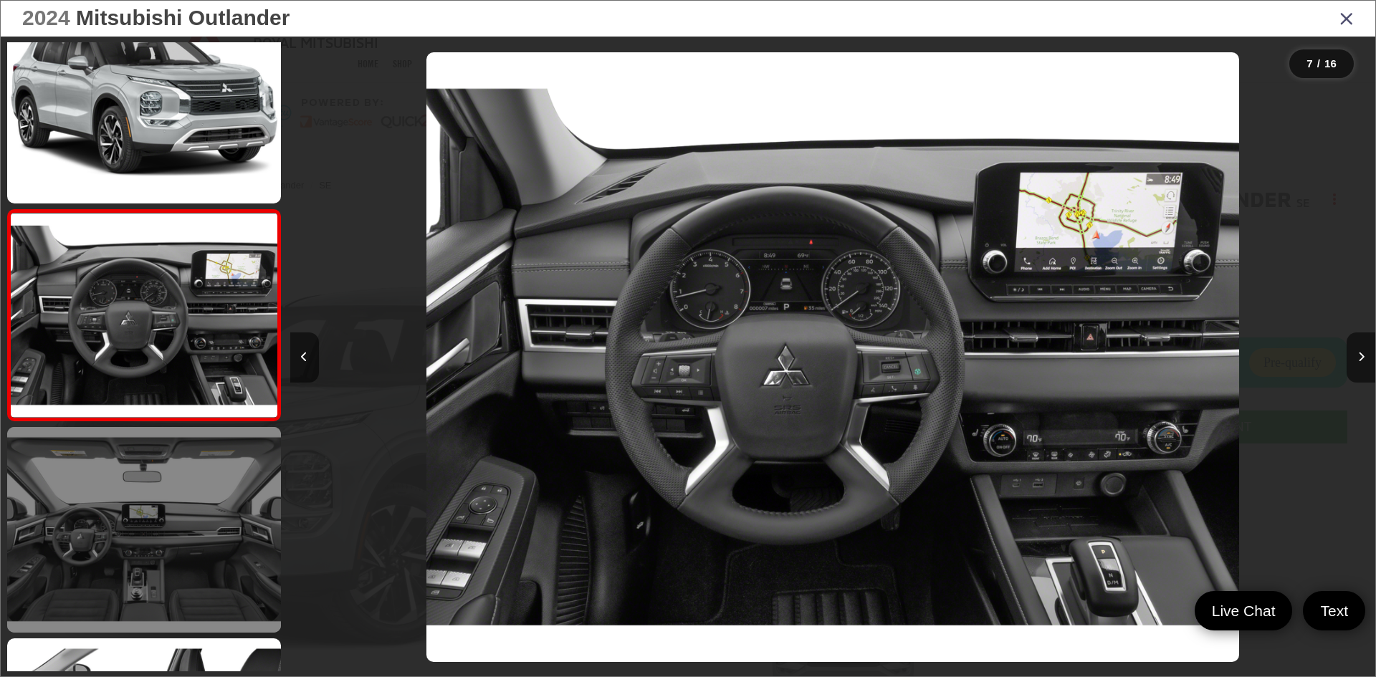
click at [206, 514] on link at bounding box center [144, 529] width 274 height 205
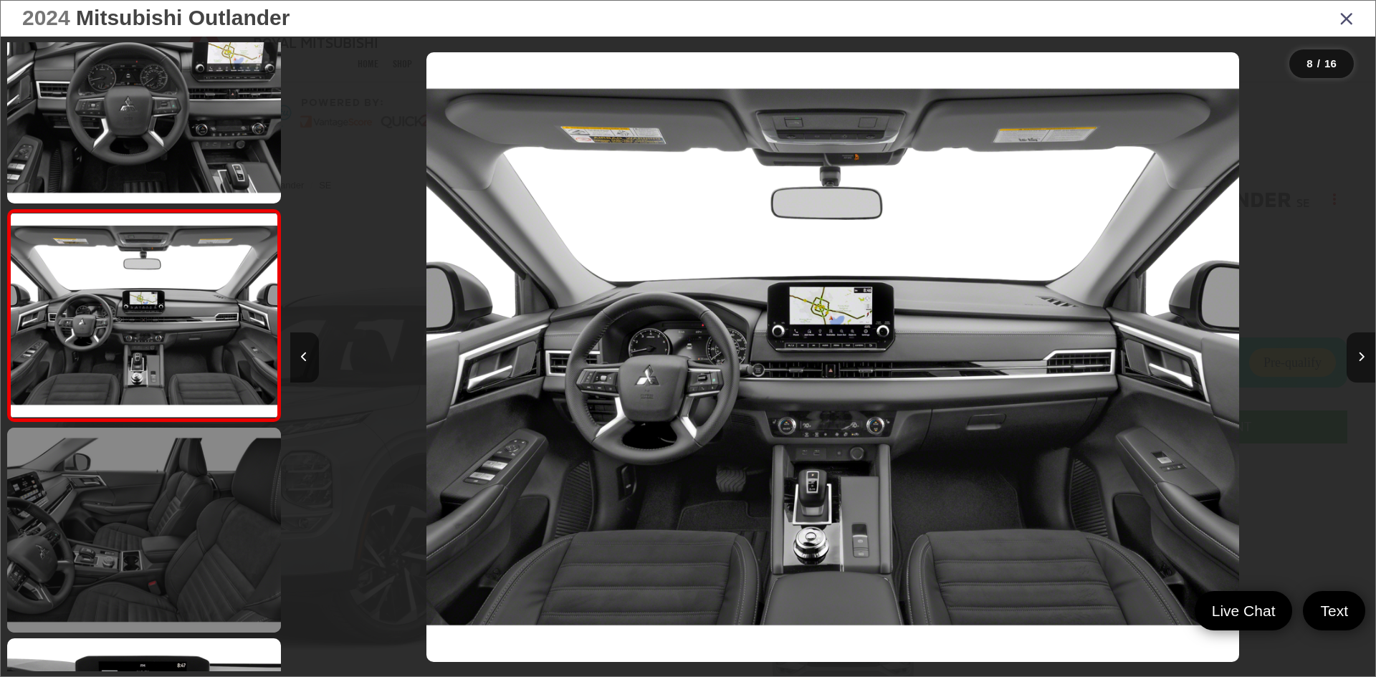
click at [198, 547] on link at bounding box center [144, 530] width 274 height 205
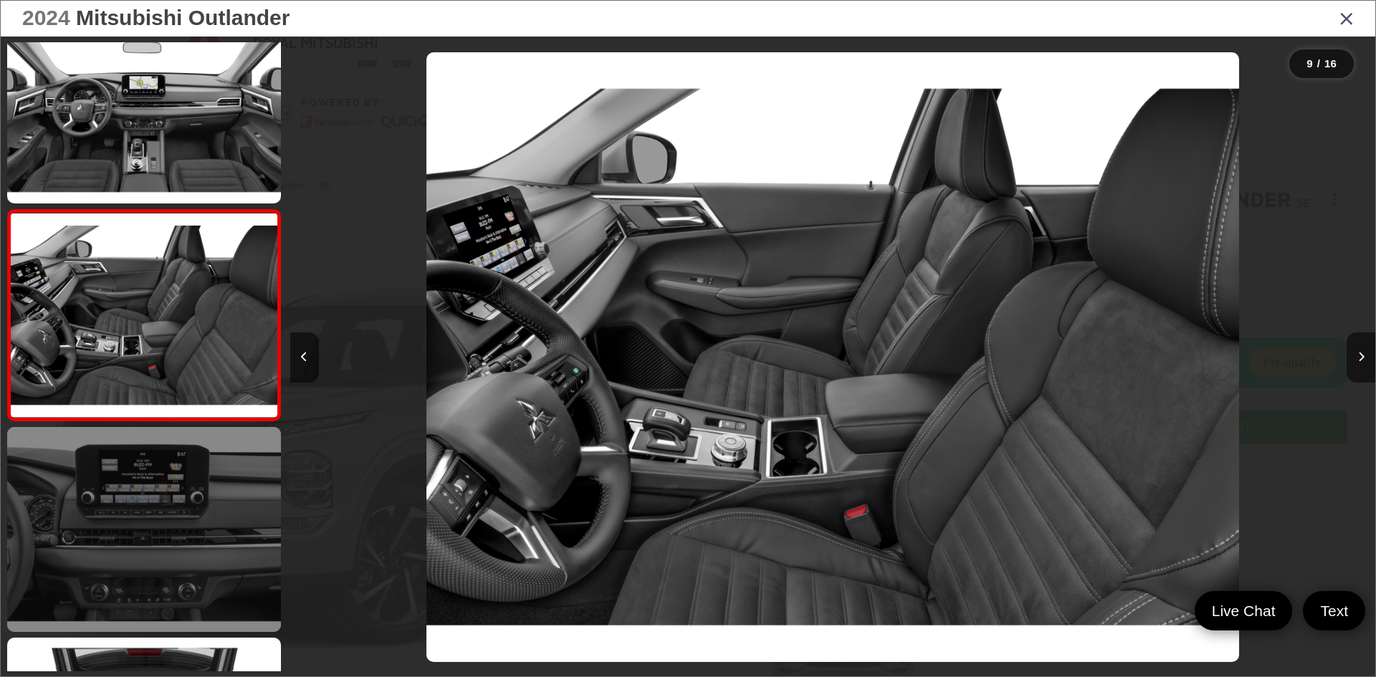
click at [188, 570] on link at bounding box center [144, 529] width 274 height 205
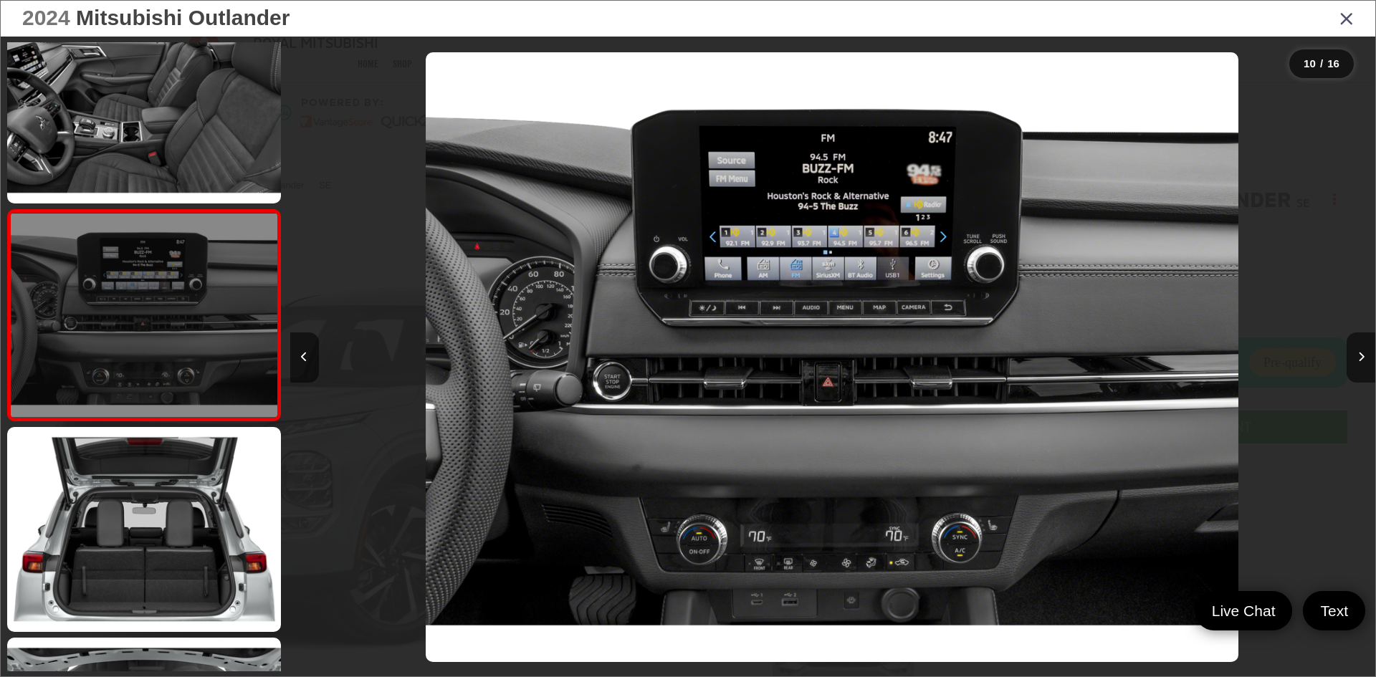
click at [188, 570] on link at bounding box center [144, 529] width 274 height 205
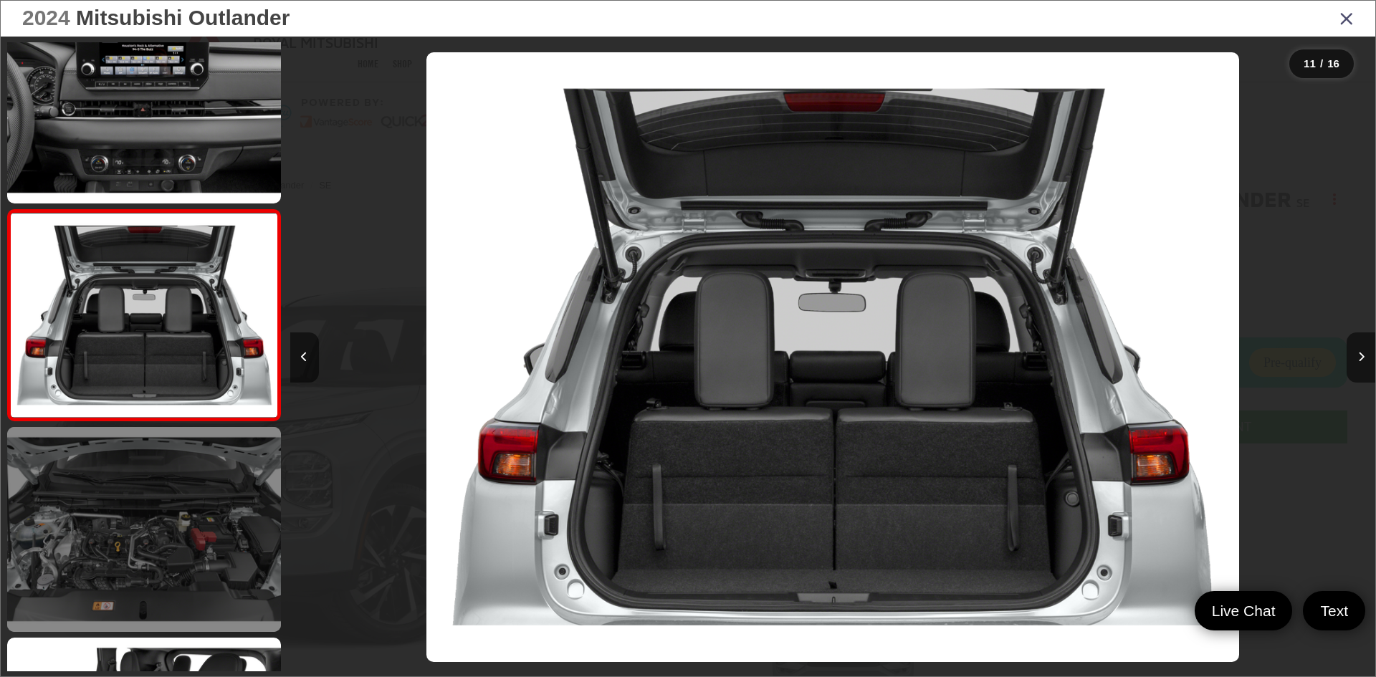
click at [178, 575] on link at bounding box center [144, 529] width 274 height 205
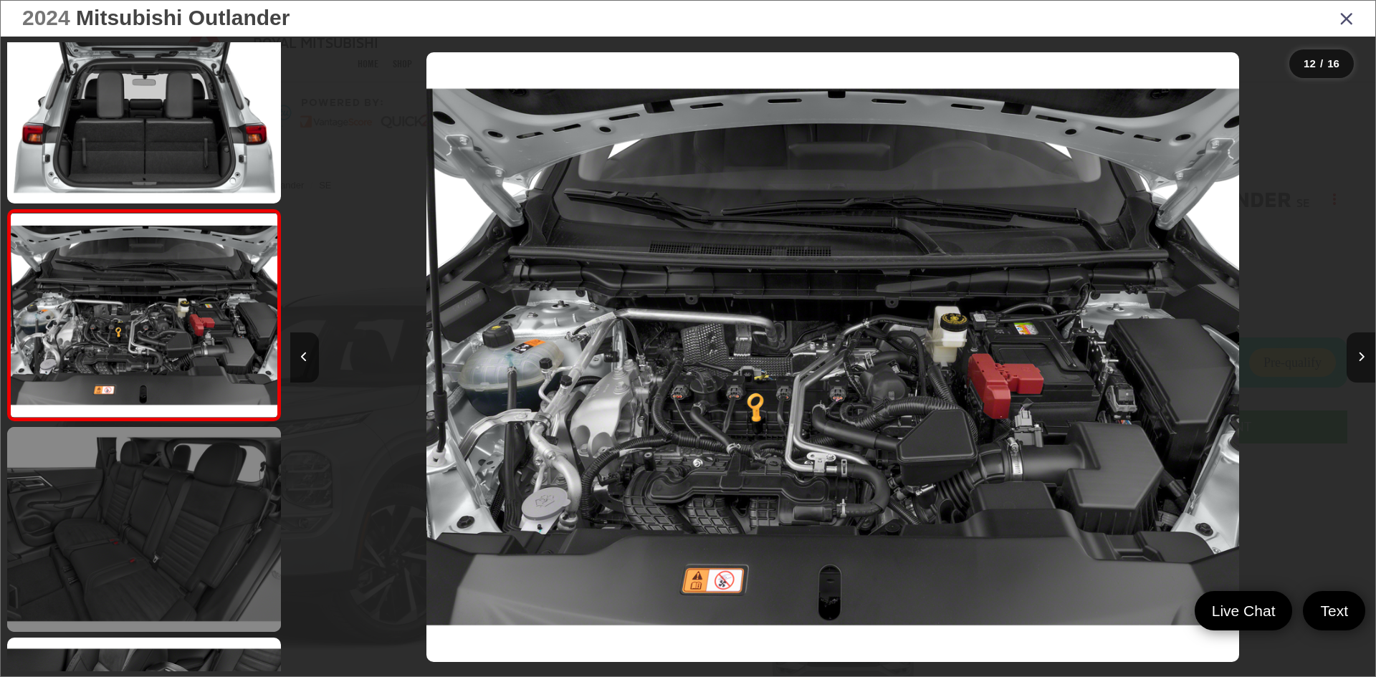
click at [177, 575] on link at bounding box center [144, 529] width 274 height 205
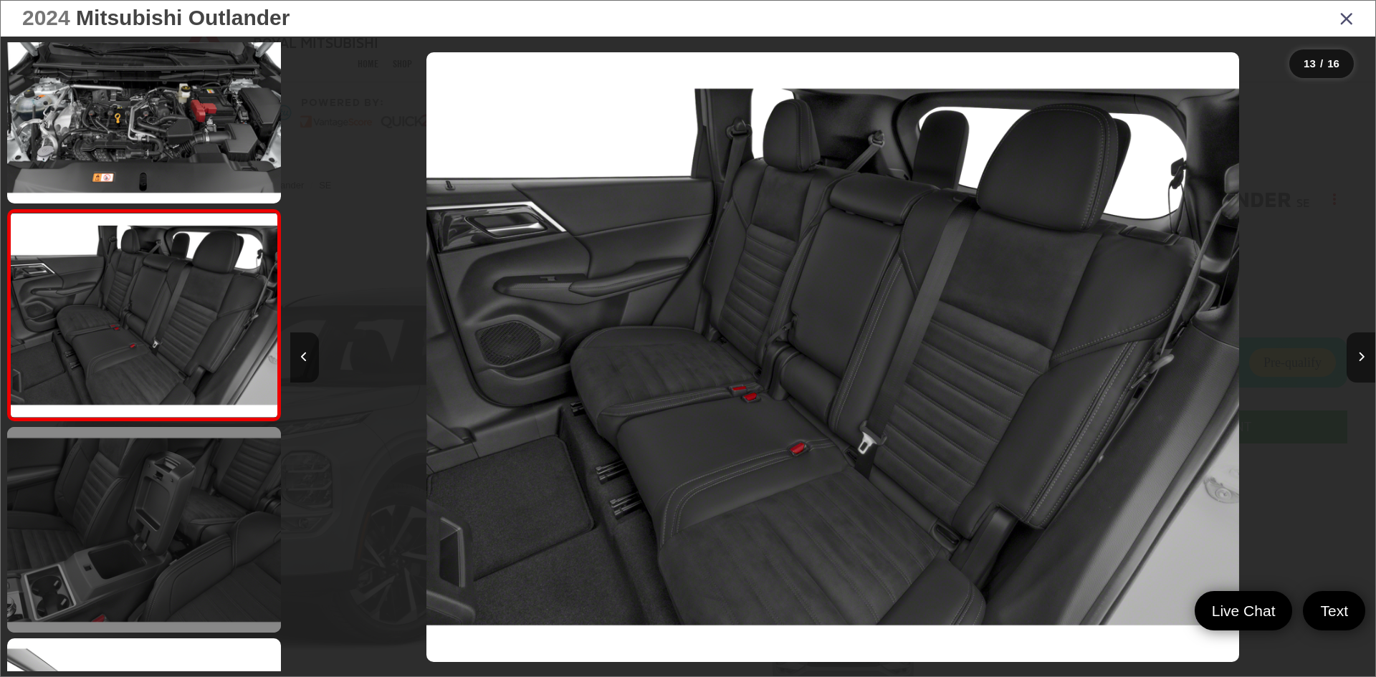
click at [175, 562] on link at bounding box center [144, 529] width 274 height 205
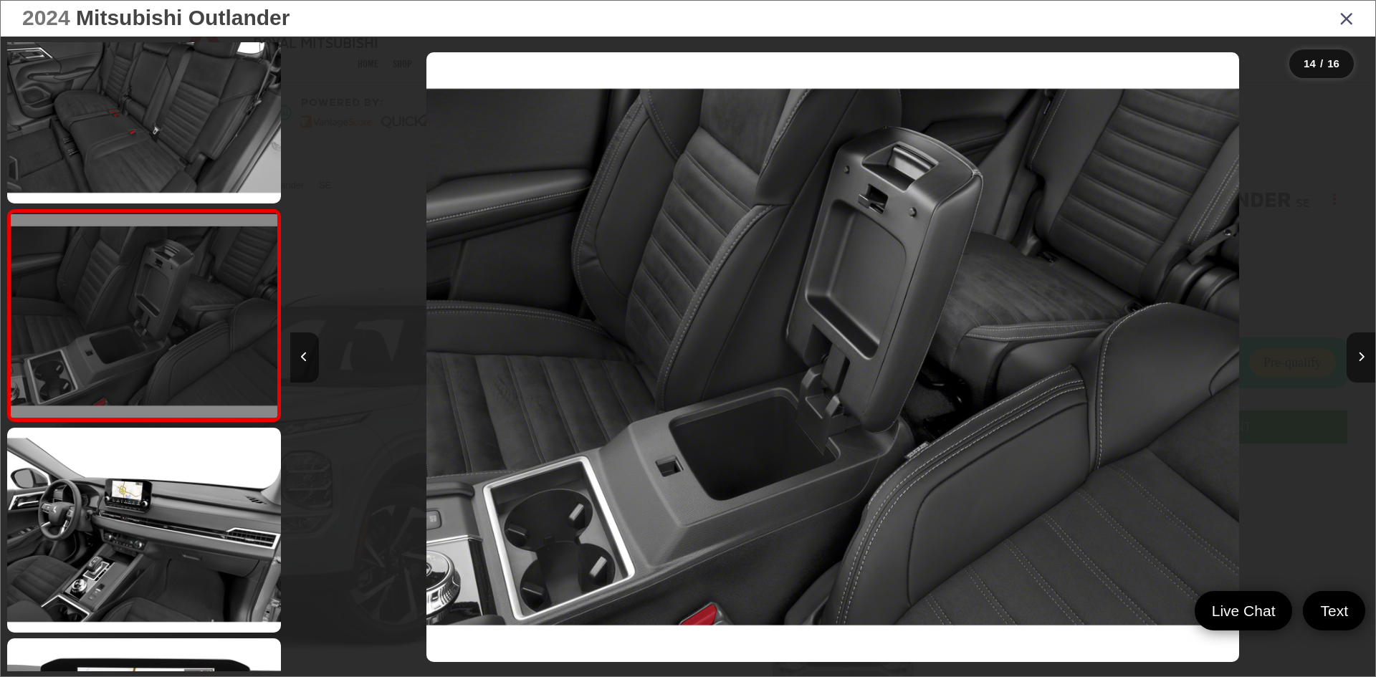
click at [169, 374] on link at bounding box center [144, 315] width 274 height 212
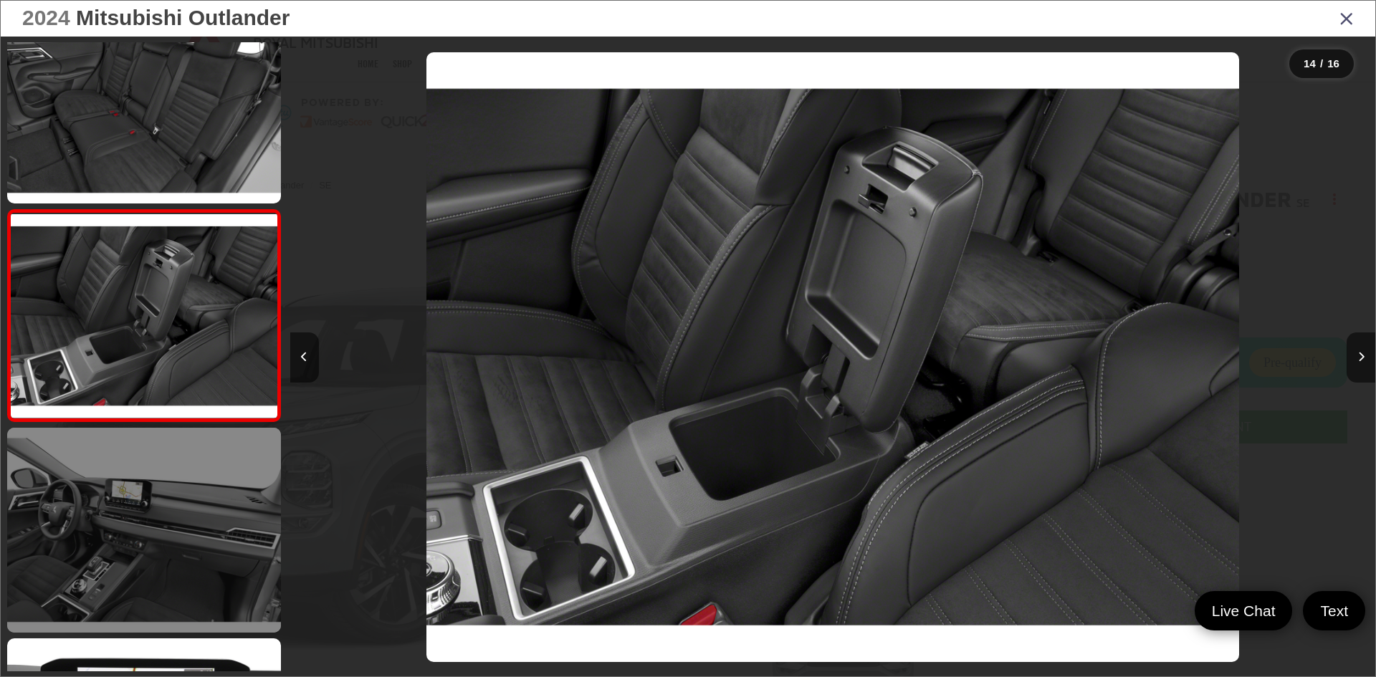
click at [139, 446] on link at bounding box center [144, 530] width 274 height 205
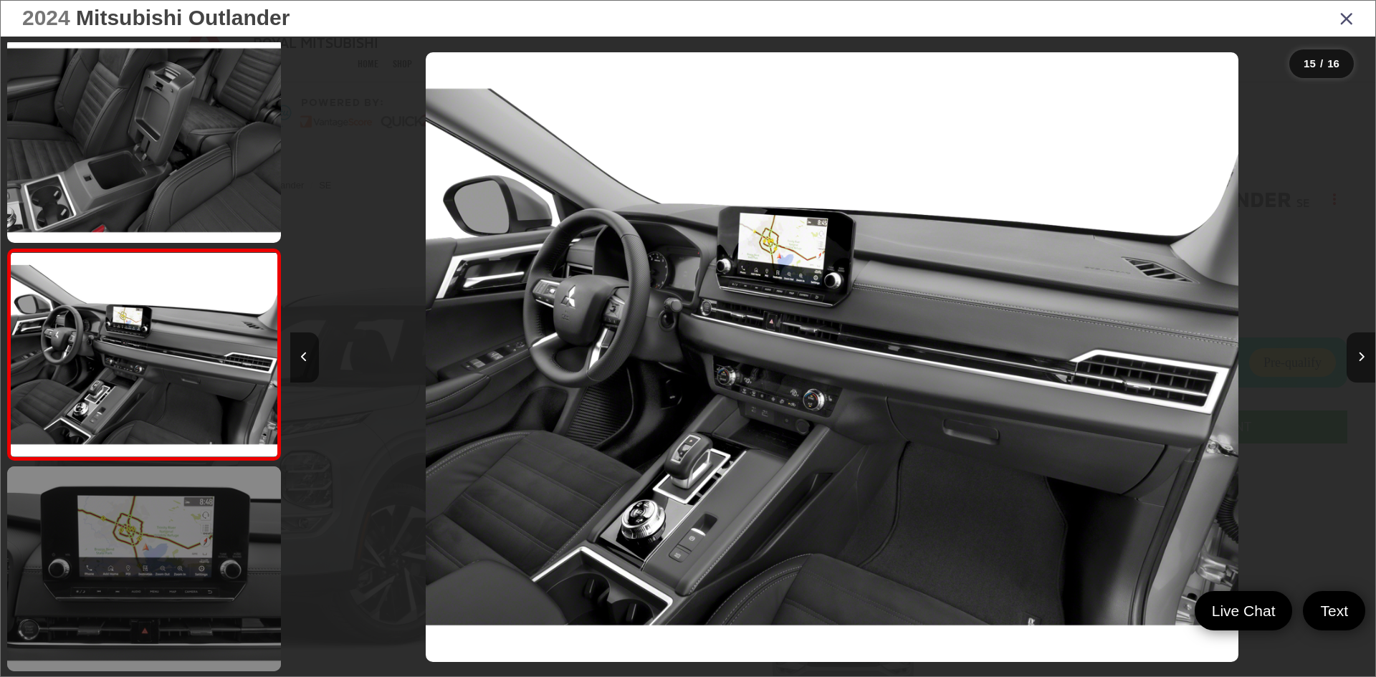
click at [141, 491] on link at bounding box center [144, 568] width 274 height 205
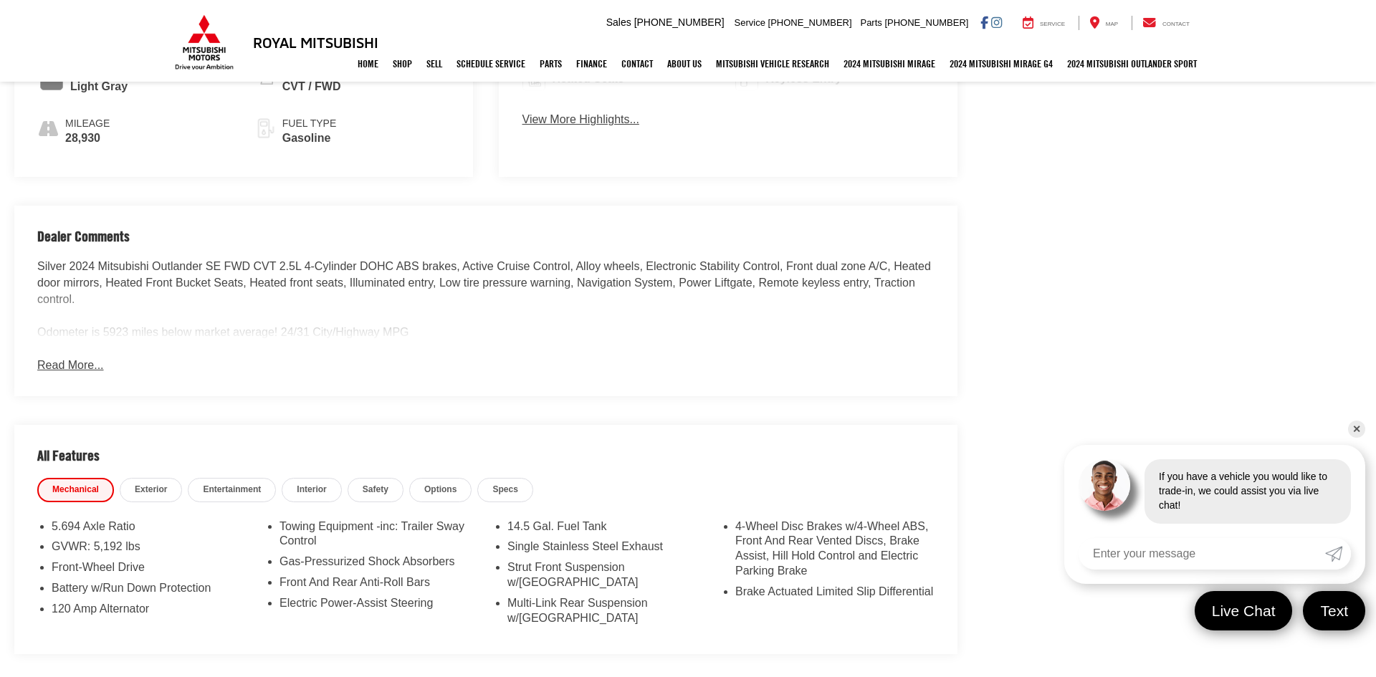
click at [203, 487] on span "Entertainment" at bounding box center [232, 490] width 58 height 12
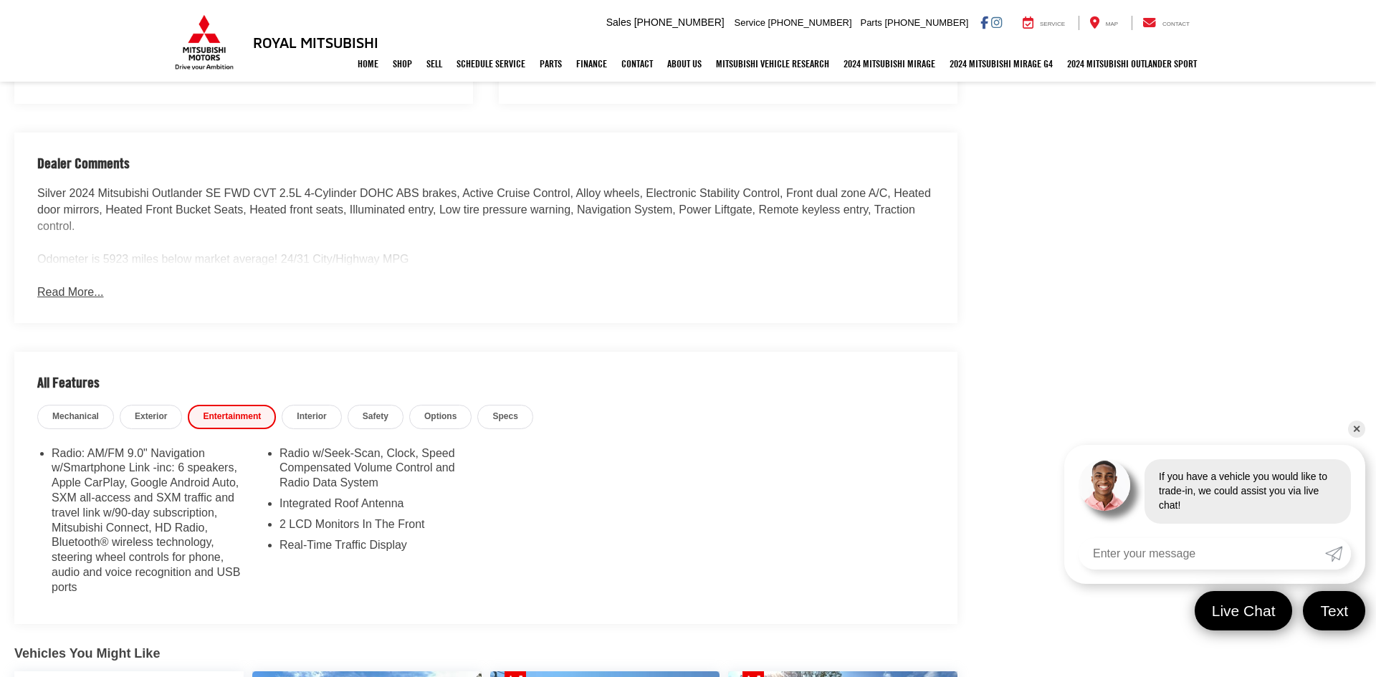
scroll to position [1045, 0]
click at [313, 416] on span "Interior" at bounding box center [311, 416] width 29 height 12
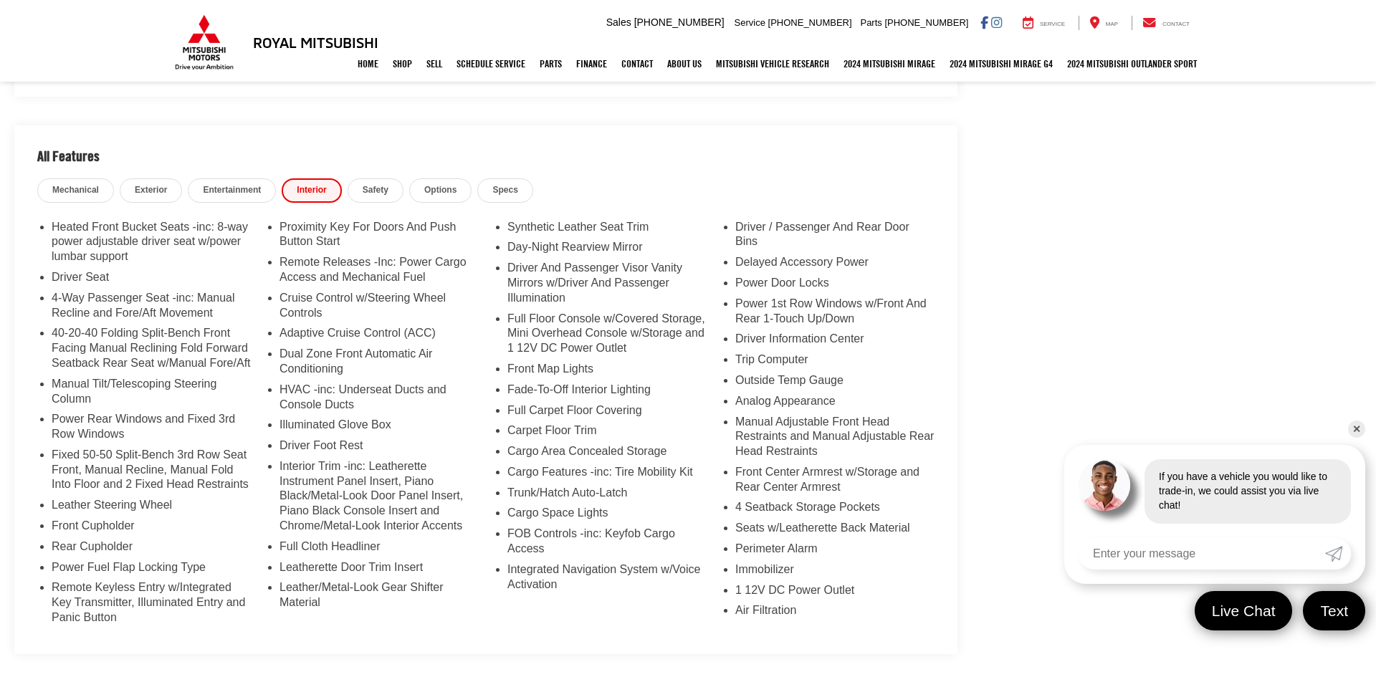
scroll to position [1273, 0]
click at [446, 176] on link "Options" at bounding box center [440, 188] width 62 height 24
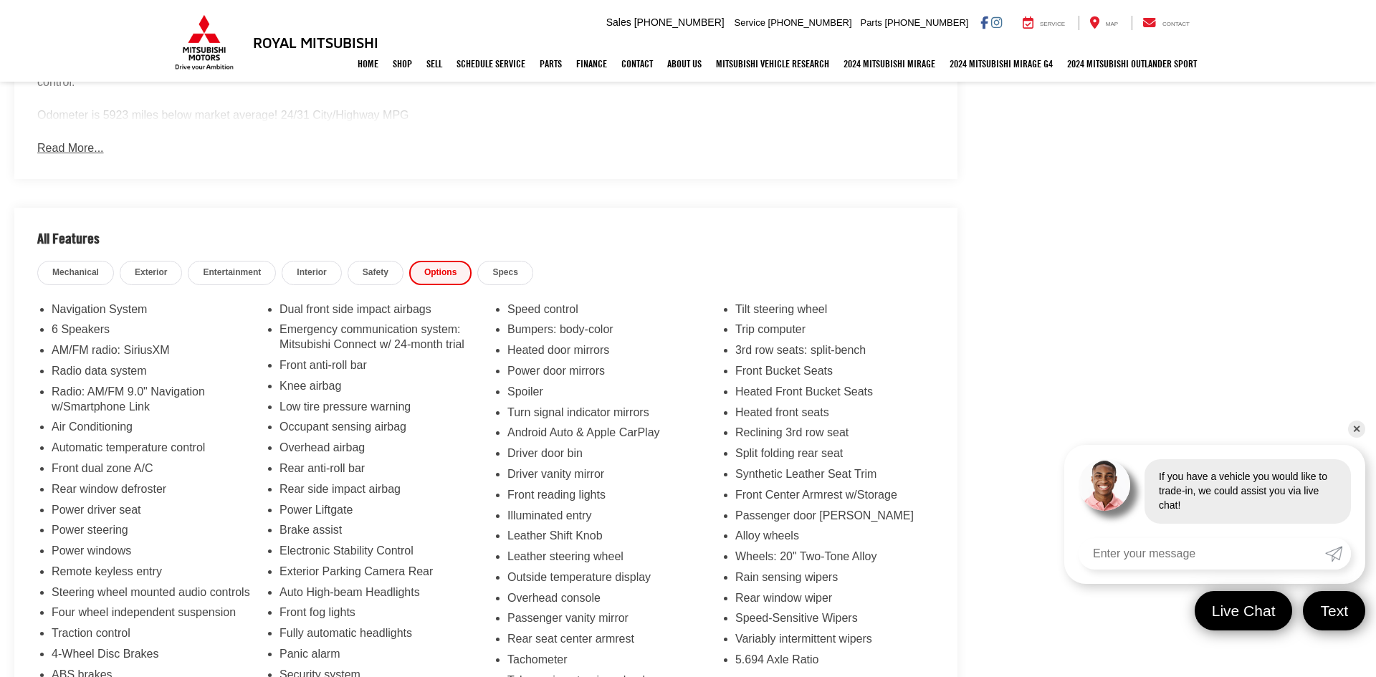
scroll to position [1189, 0]
click at [506, 269] on span "Specs" at bounding box center [504, 271] width 25 height 12
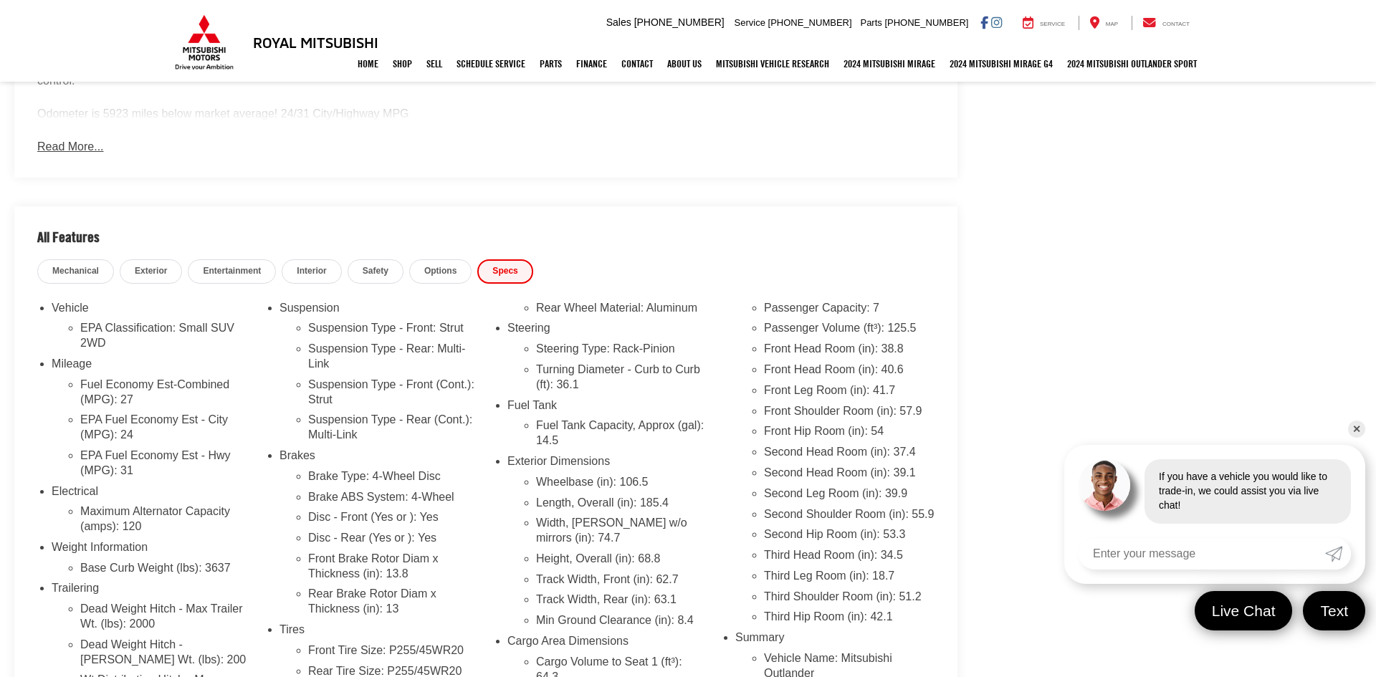
click at [327, 269] on link "Interior" at bounding box center [311, 271] width 59 height 24
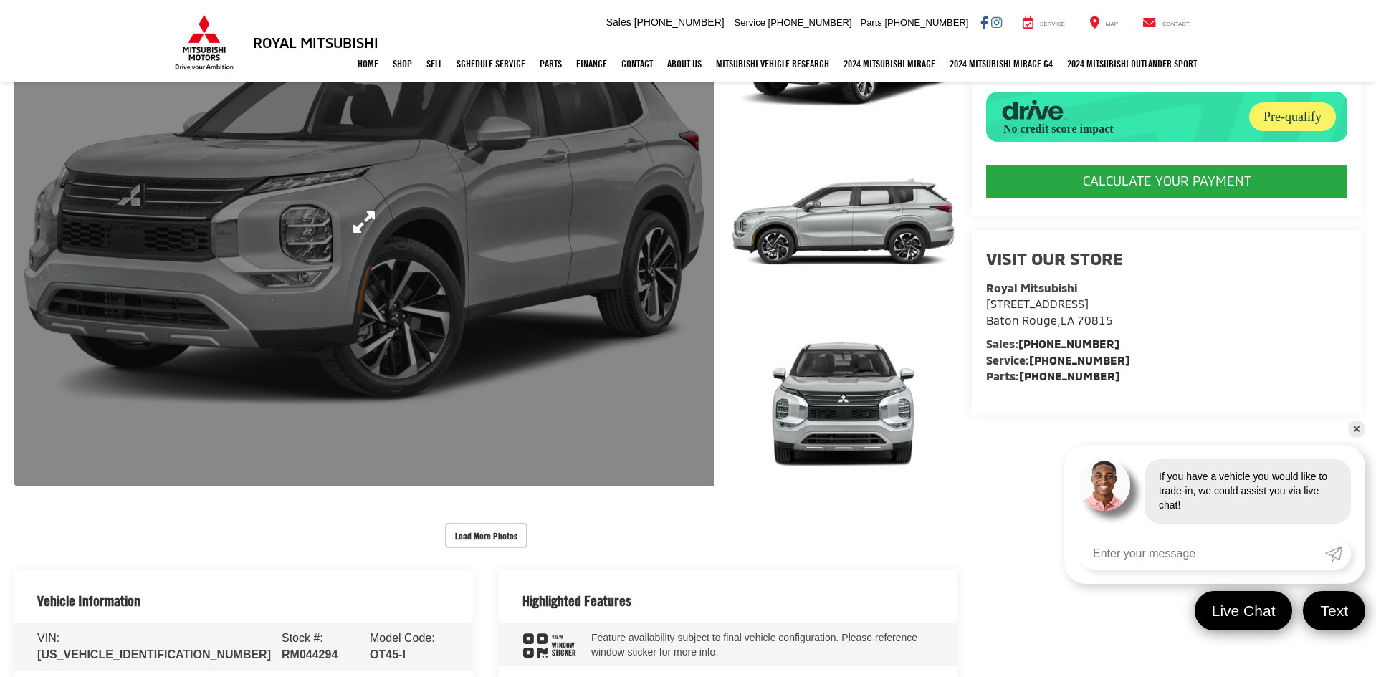
scroll to position [0, 0]
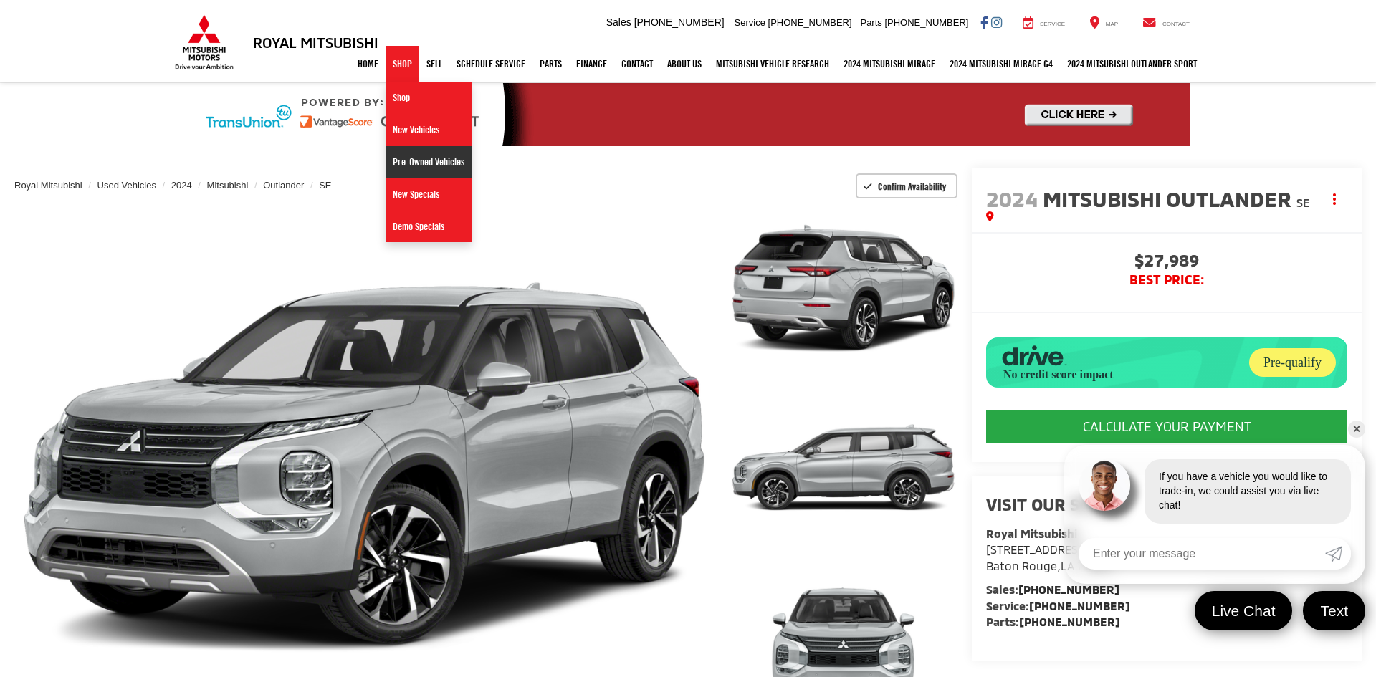
click at [405, 168] on link "Pre-Owned Vehicles" at bounding box center [429, 162] width 86 height 32
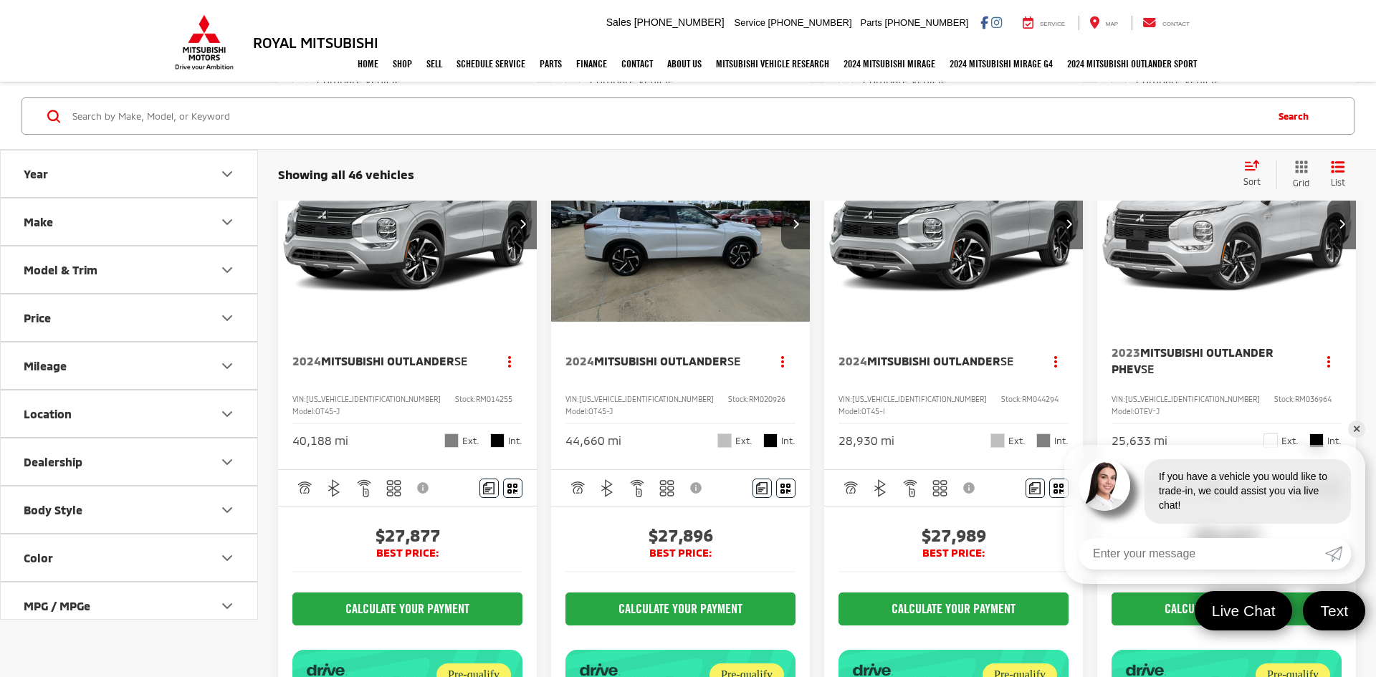
scroll to position [1414, 0]
